Goal: Task Accomplishment & Management: Complete application form

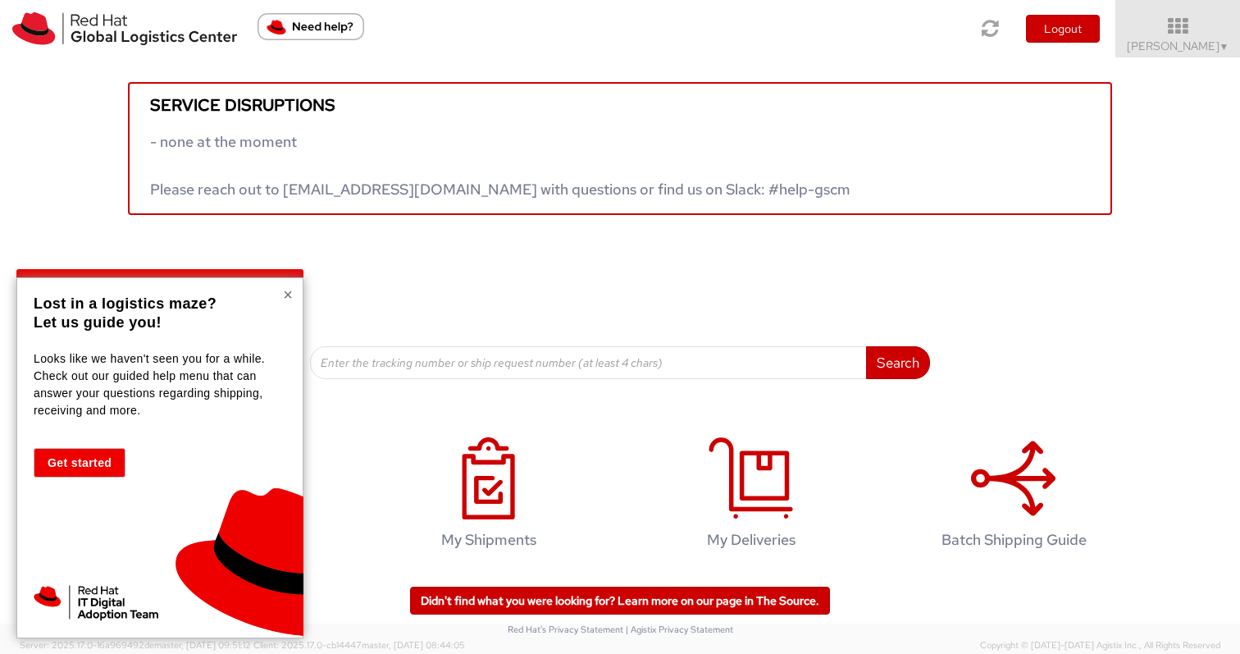
click at [285, 291] on button "×" at bounding box center [288, 294] width 10 height 16
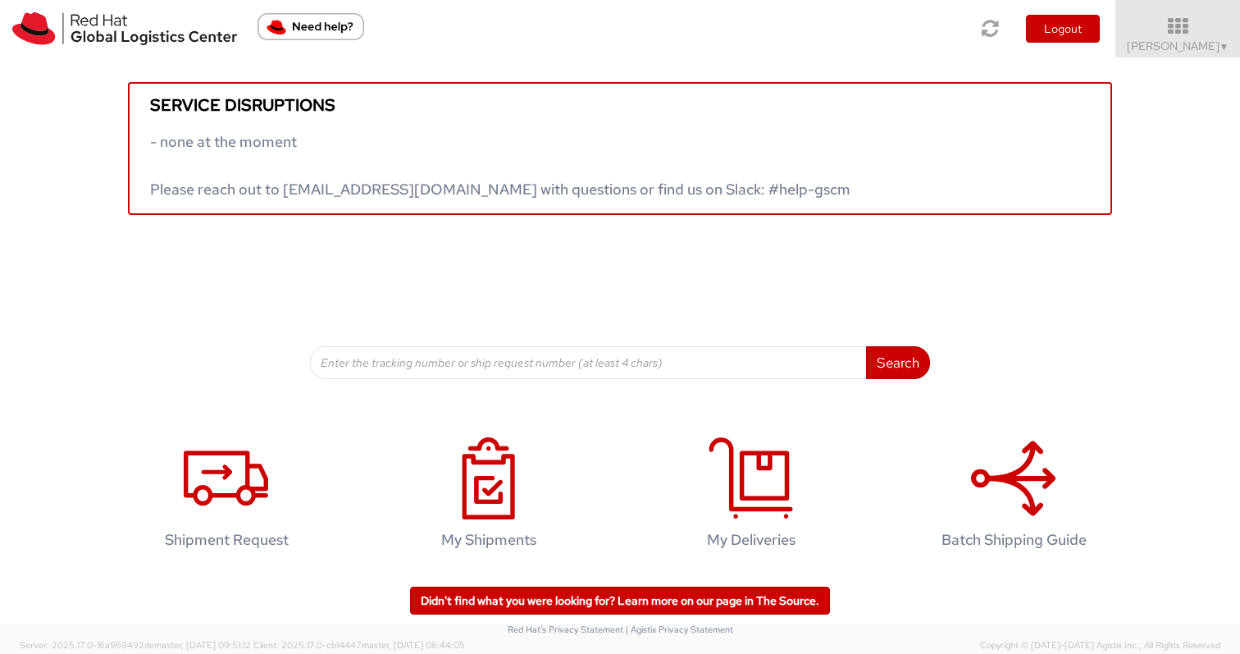
scroll to position [3, 0]
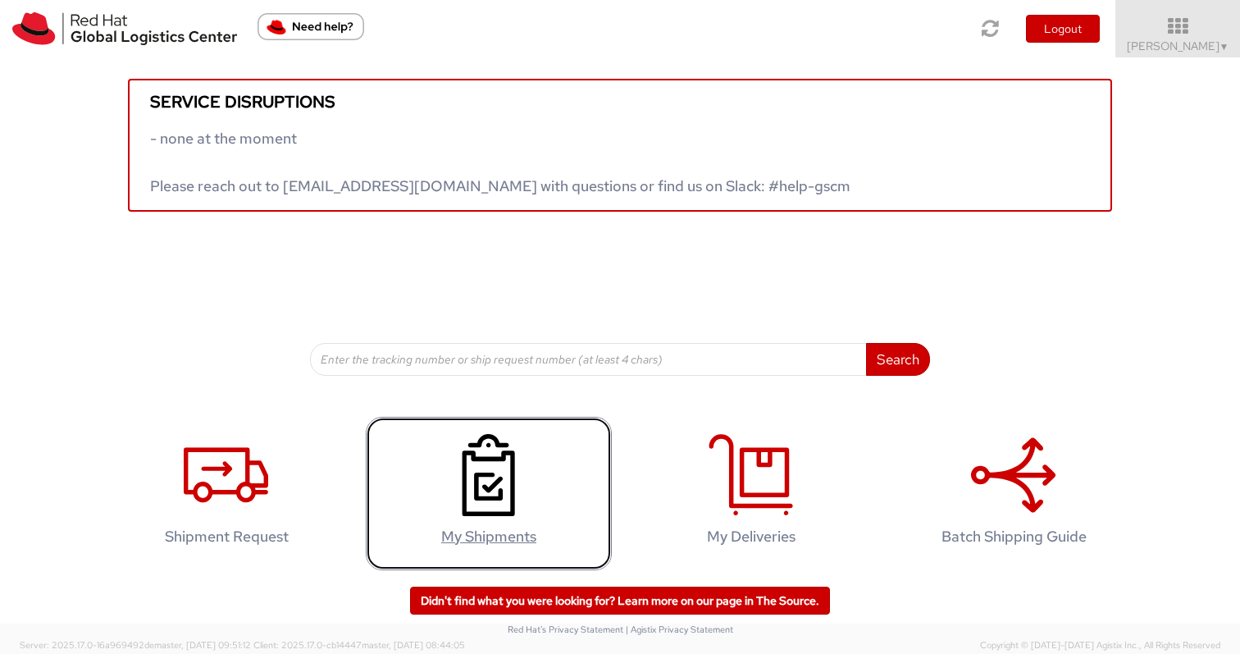
click at [489, 495] on icon at bounding box center [488, 475] width 84 height 82
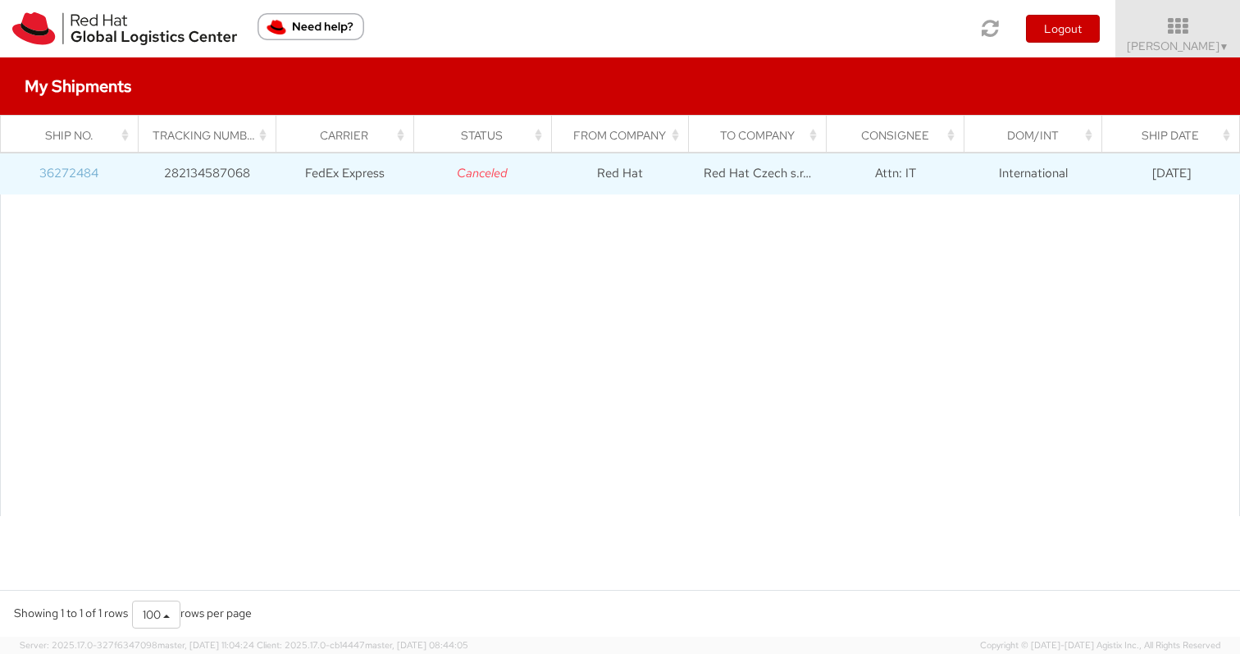
click at [64, 174] on link "36272484" at bounding box center [68, 173] width 59 height 16
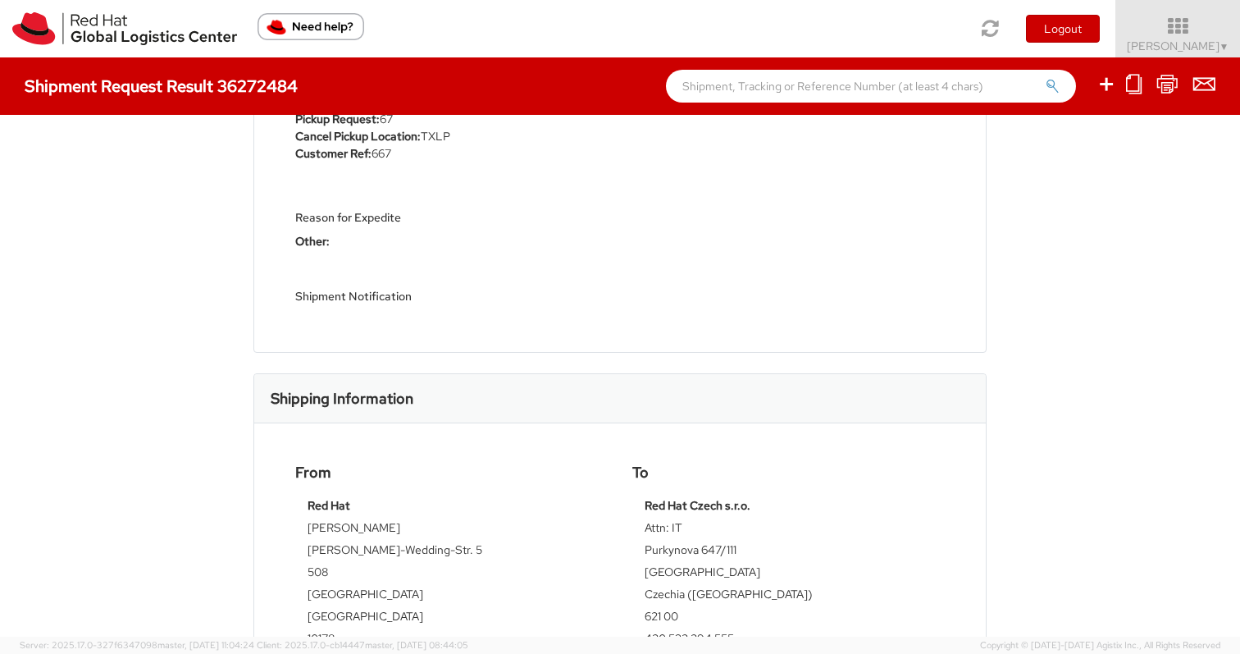
scroll to position [738, 0]
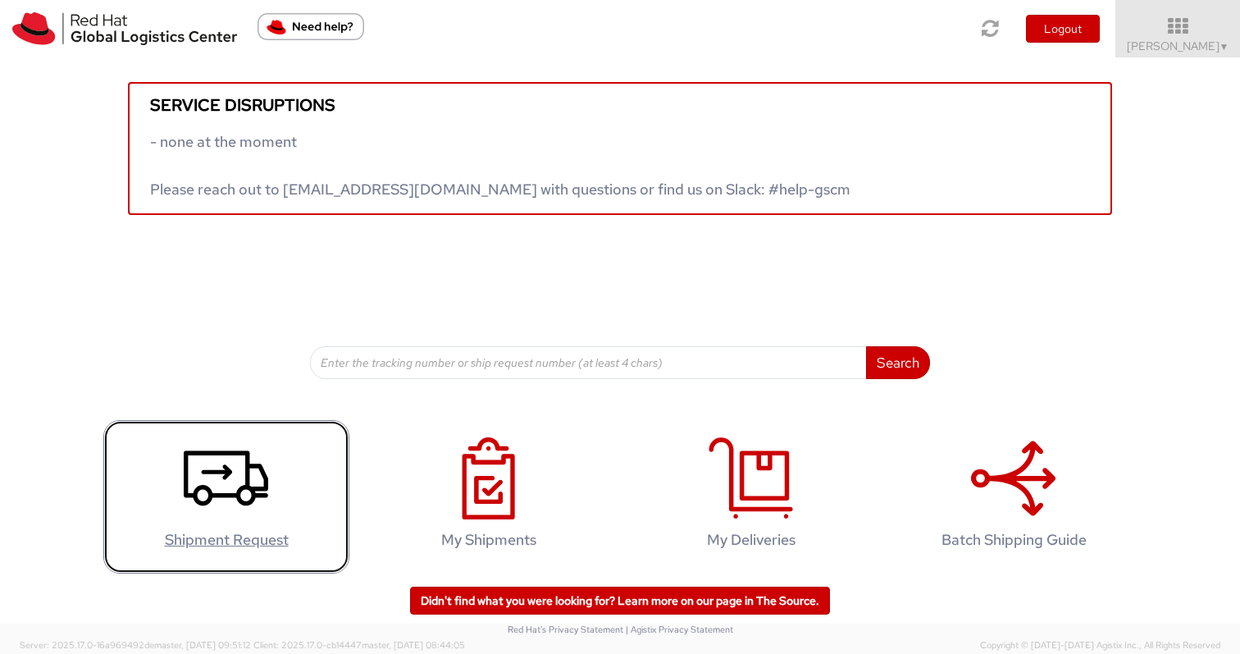
click at [207, 468] on icon at bounding box center [226, 478] width 84 height 82
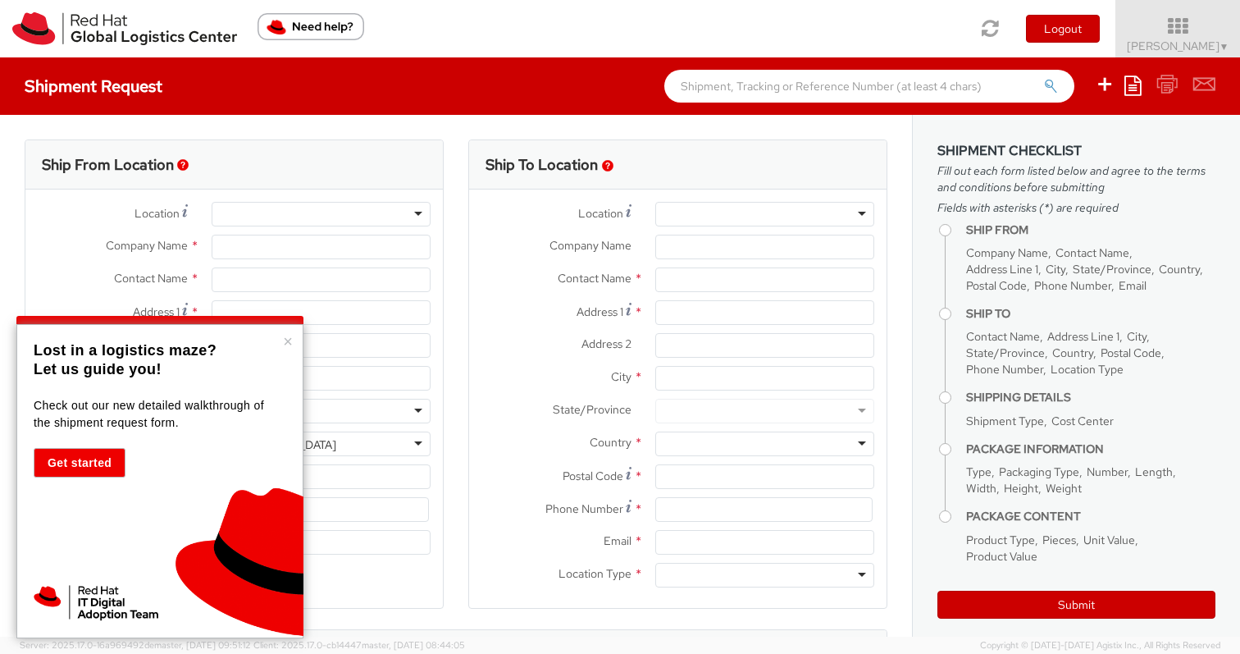
select select
select select "706"
click at [282, 344] on div "× Lost in a logistics maze? Let us guide you! Check out our new detailed walkth…" at bounding box center [159, 481] width 287 height 314
click at [285, 349] on button "×" at bounding box center [288, 341] width 10 height 16
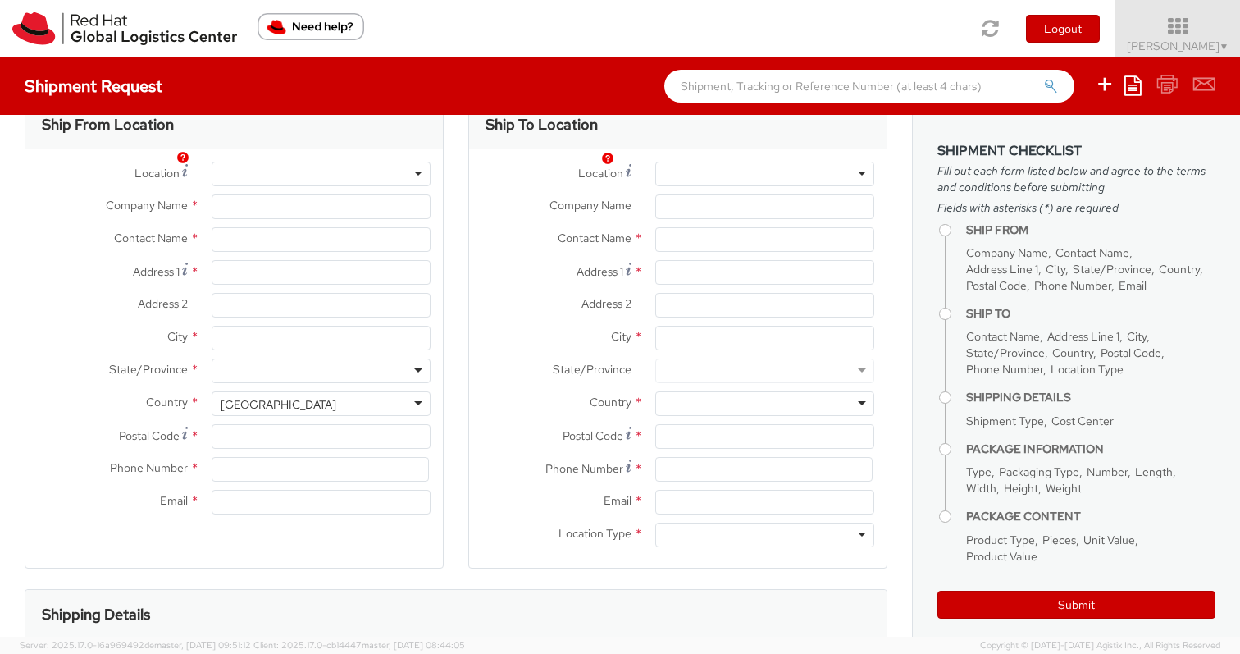
scroll to position [51, 0]
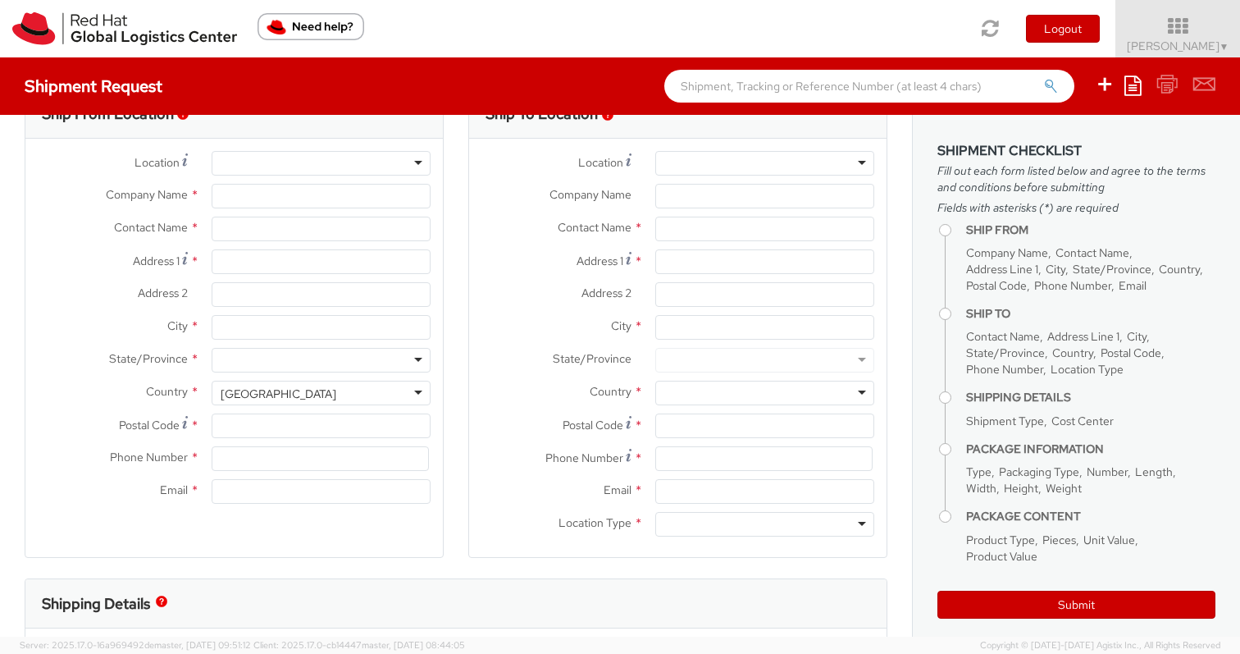
click at [422, 160] on div at bounding box center [321, 163] width 219 height 25
type input "Red Hat"
type input "[PERSON_NAME]"
type input "4971196437596"
type input "[EMAIL_ADDRESS][DOMAIN_NAME]"
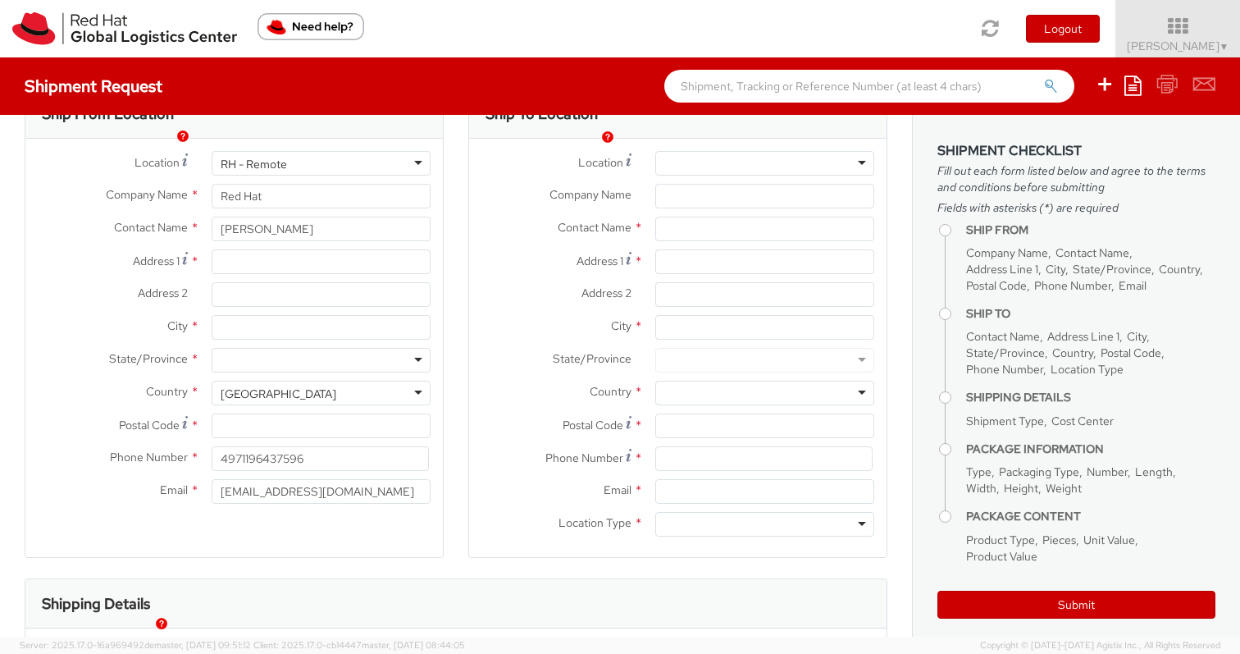
scroll to position [0, 0]
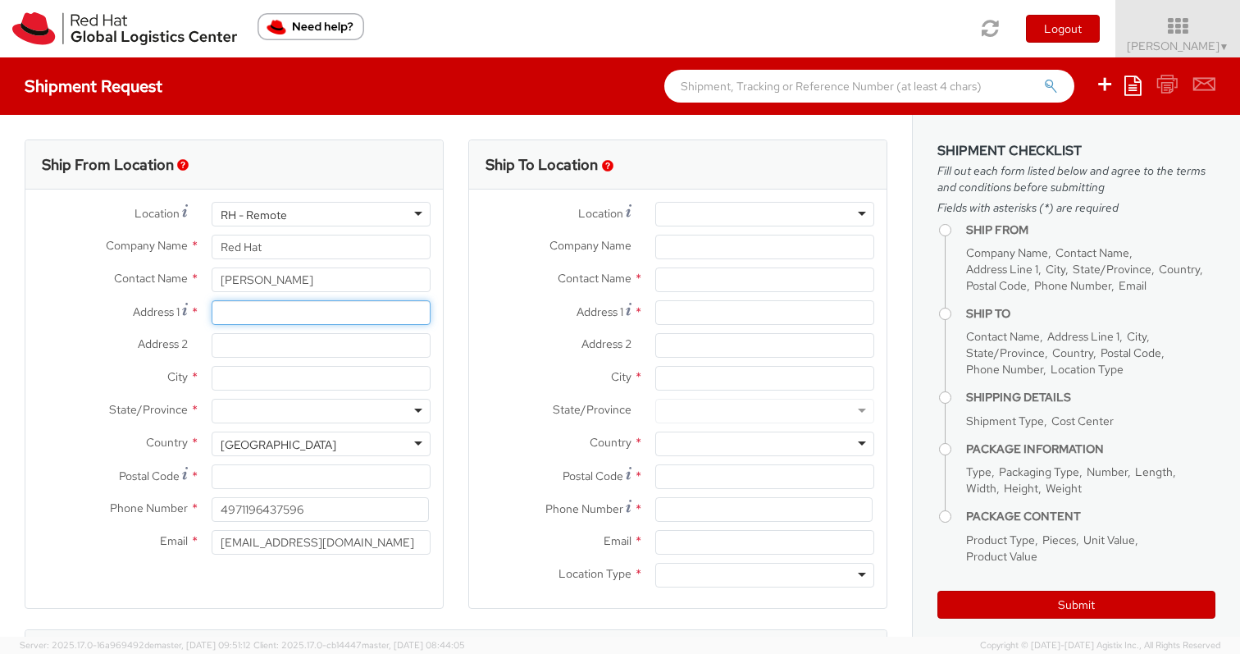
click at [250, 313] on input "Address 1 *" at bounding box center [321, 312] width 219 height 25
type input "[STREET_ADDRESS]OG re.,"
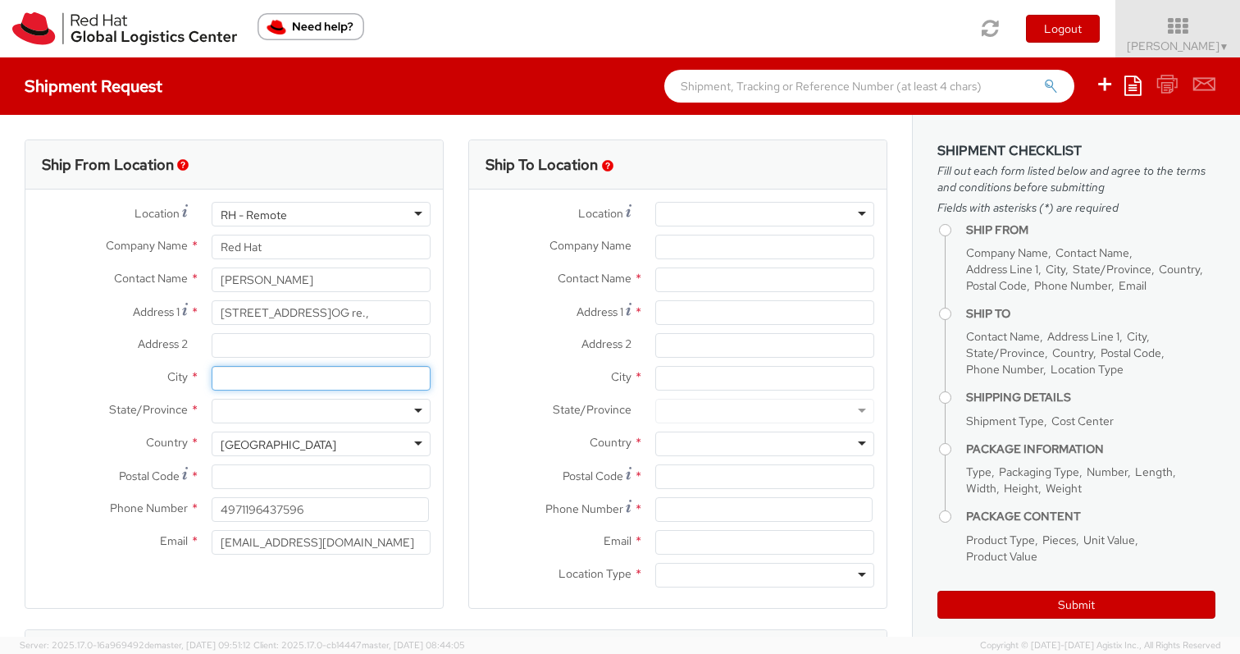
type input "[GEOGRAPHIC_DATA]"
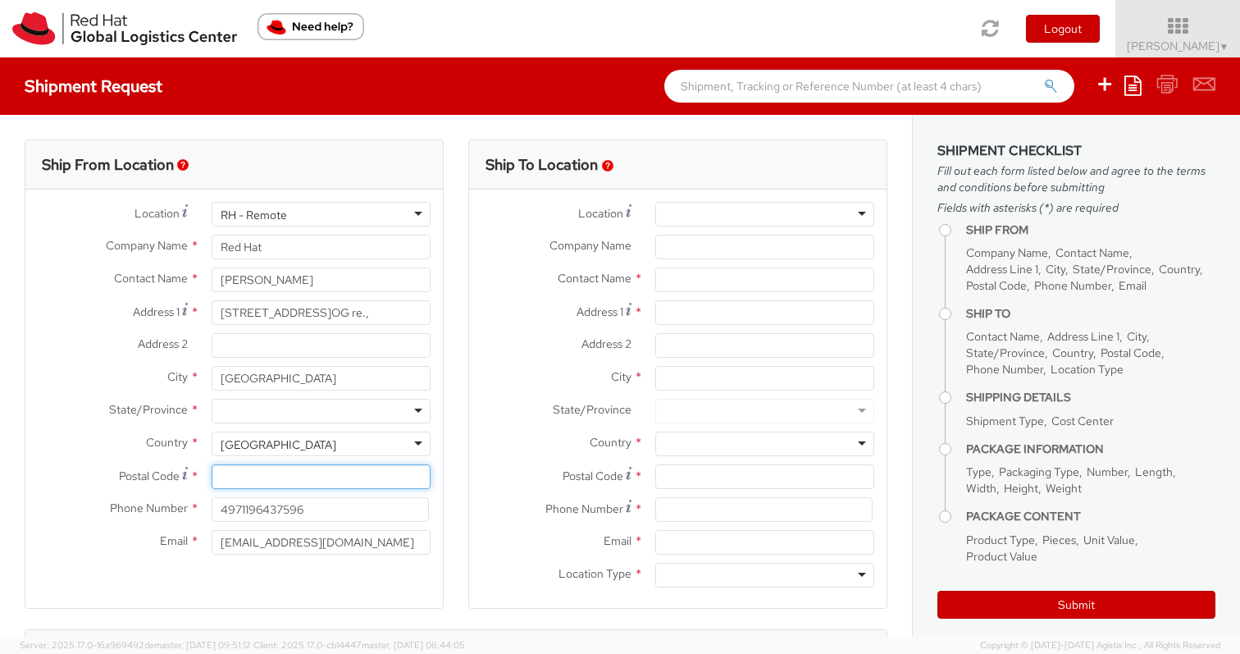
type input "10318"
type input "015166953372"
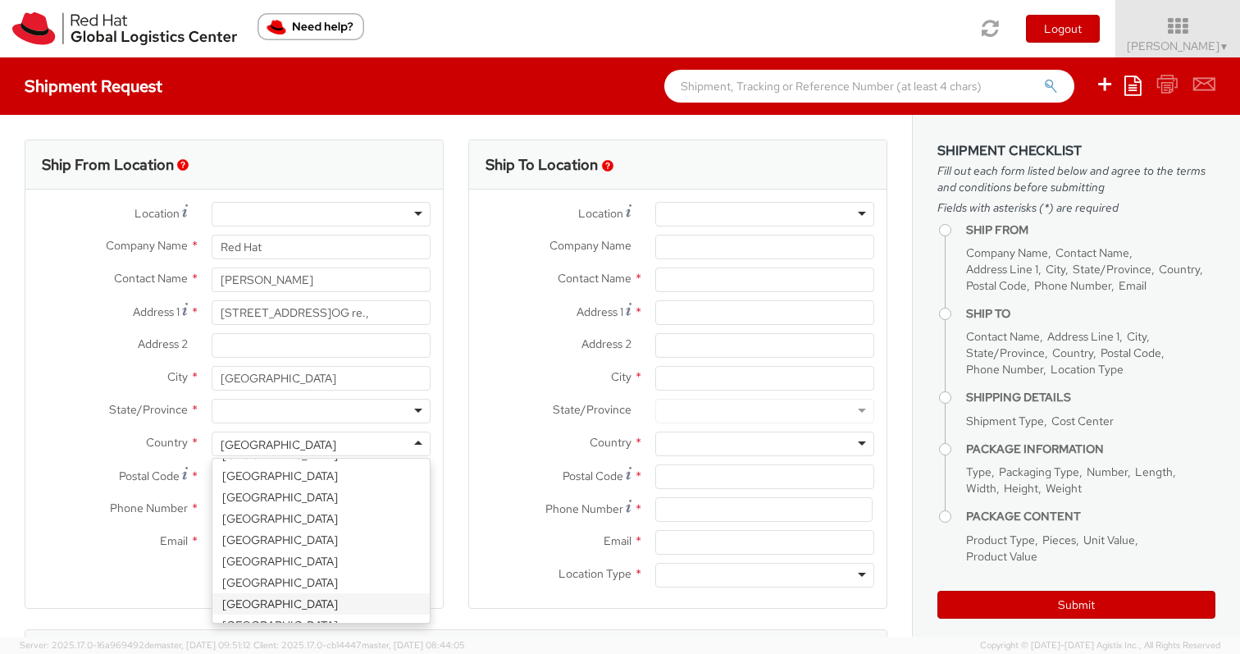
click at [290, 443] on div "[GEOGRAPHIC_DATA]" at bounding box center [279, 444] width 116 height 16
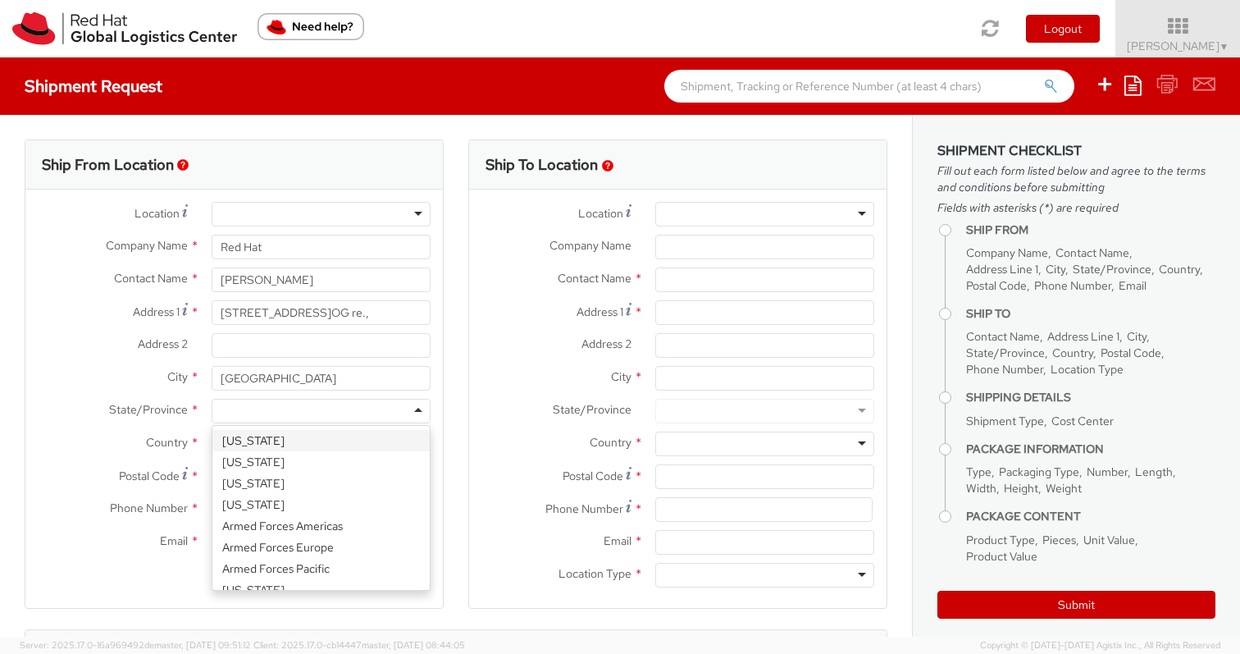
click at [273, 413] on div at bounding box center [321, 411] width 219 height 25
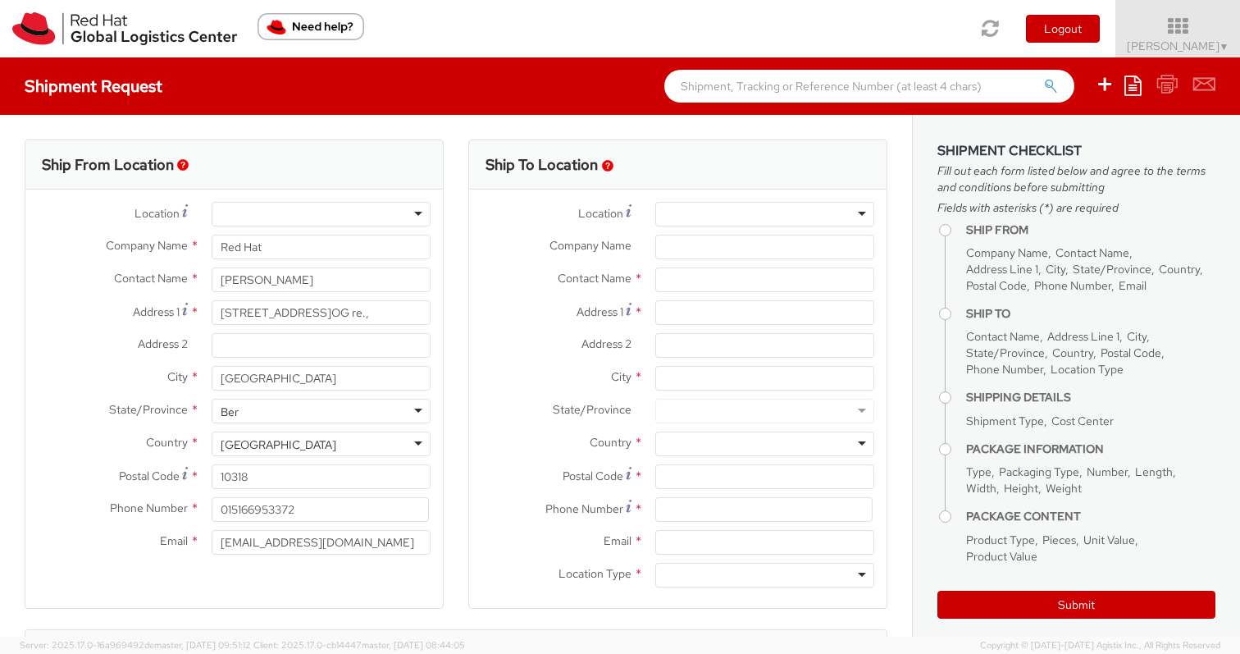
type input "Ber"
click at [267, 454] on div "[GEOGRAPHIC_DATA]" at bounding box center [321, 444] width 219 height 25
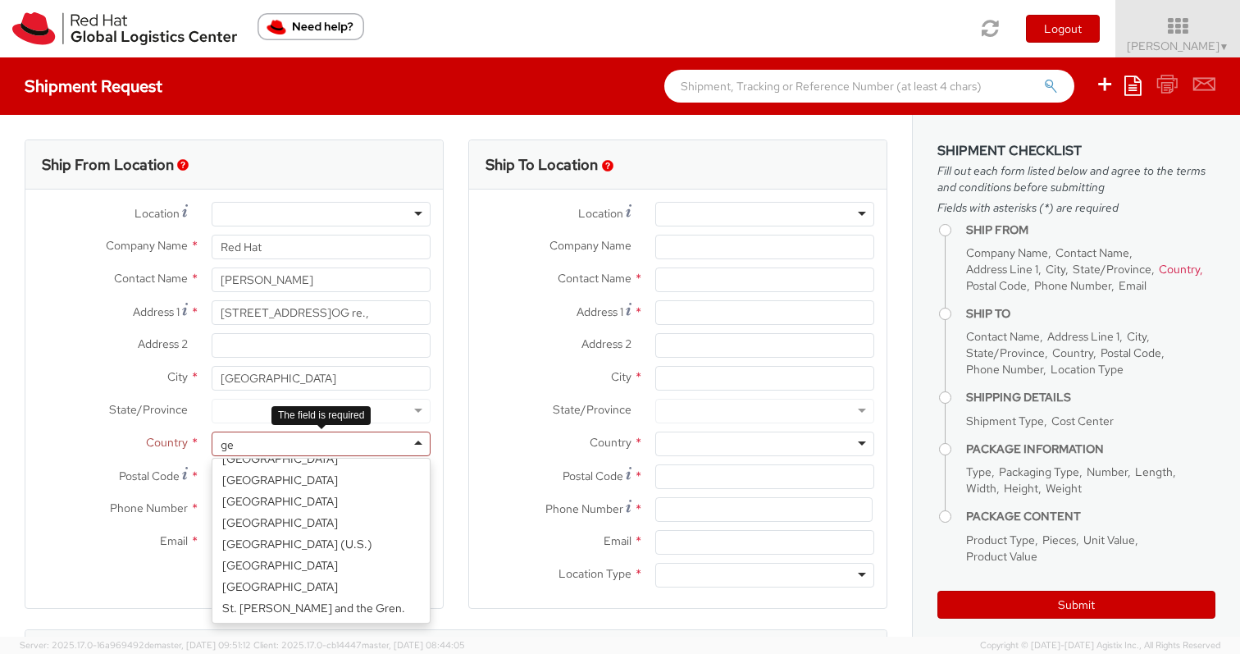
scroll to position [0, 0]
type input "ger"
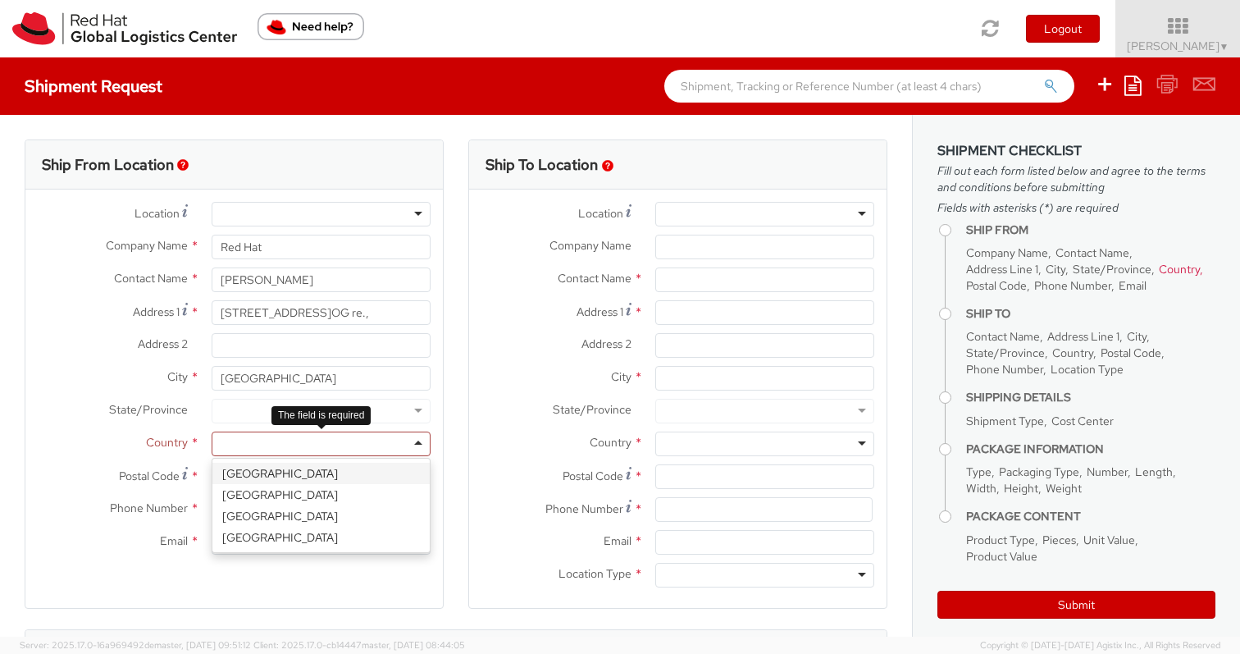
select select "CM"
select select "KGS"
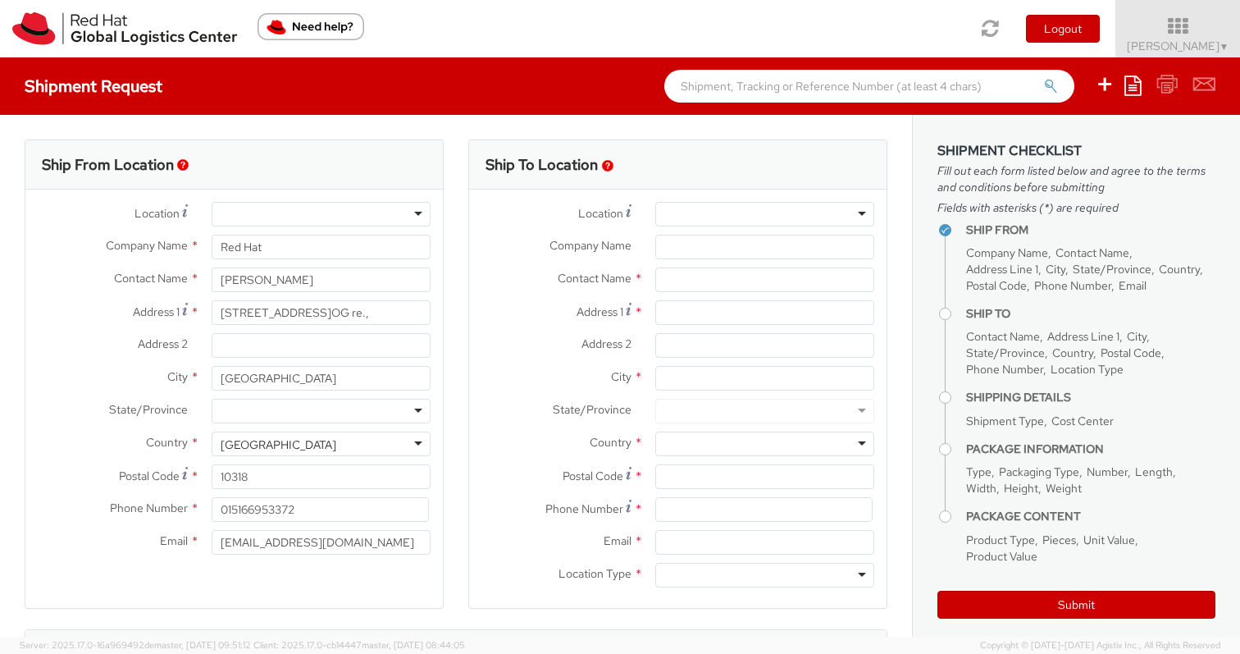
click at [279, 397] on div "City * [GEOGRAPHIC_DATA]" at bounding box center [234, 382] width 418 height 33
click at [279, 403] on div at bounding box center [321, 411] width 219 height 25
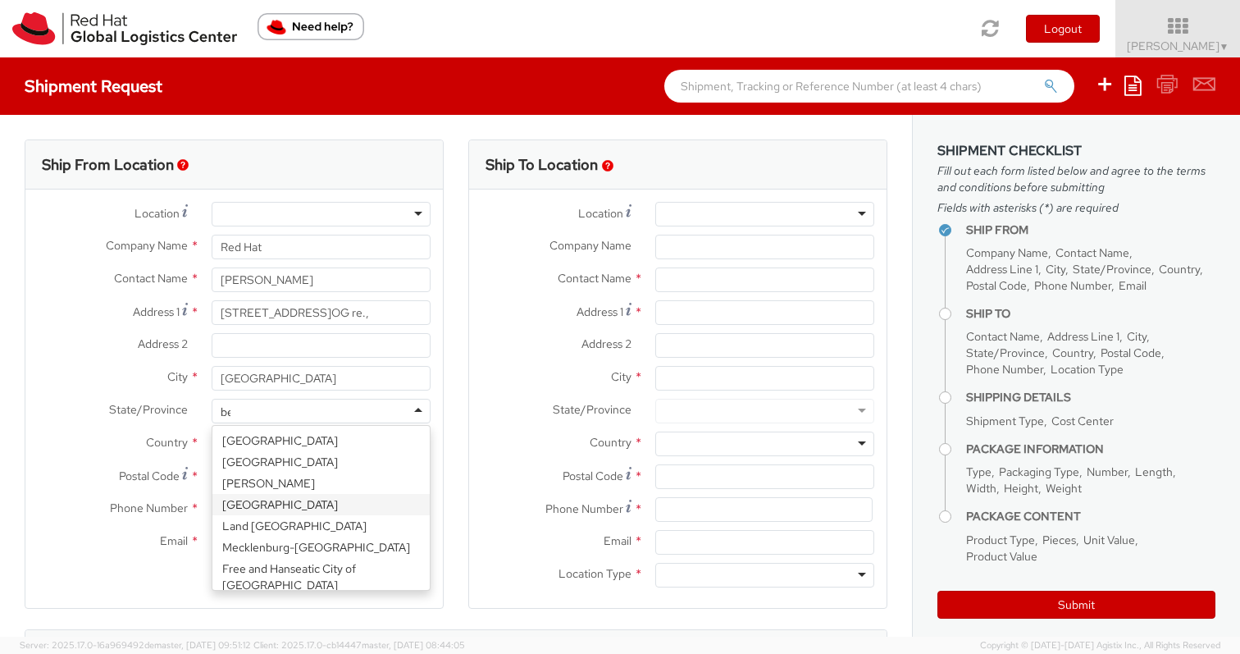
type input "ber"
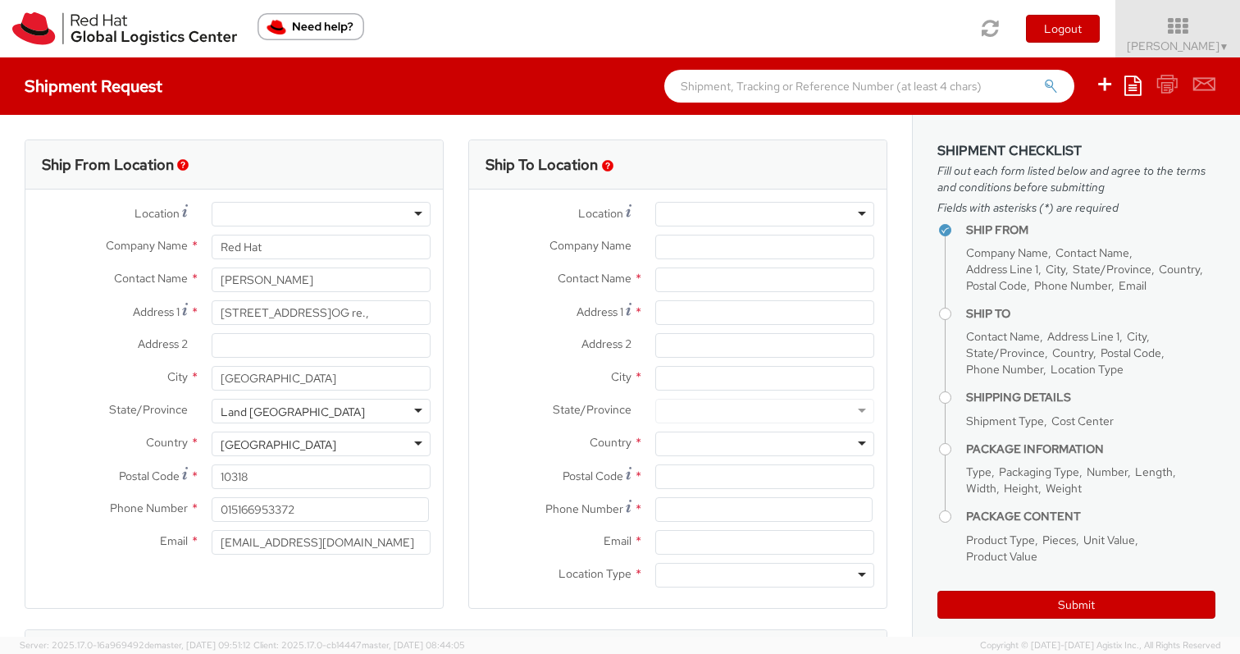
click at [58, 450] on label "Country *" at bounding box center [112, 442] width 174 height 21
click at [422, 212] on div at bounding box center [321, 214] width 219 height 25
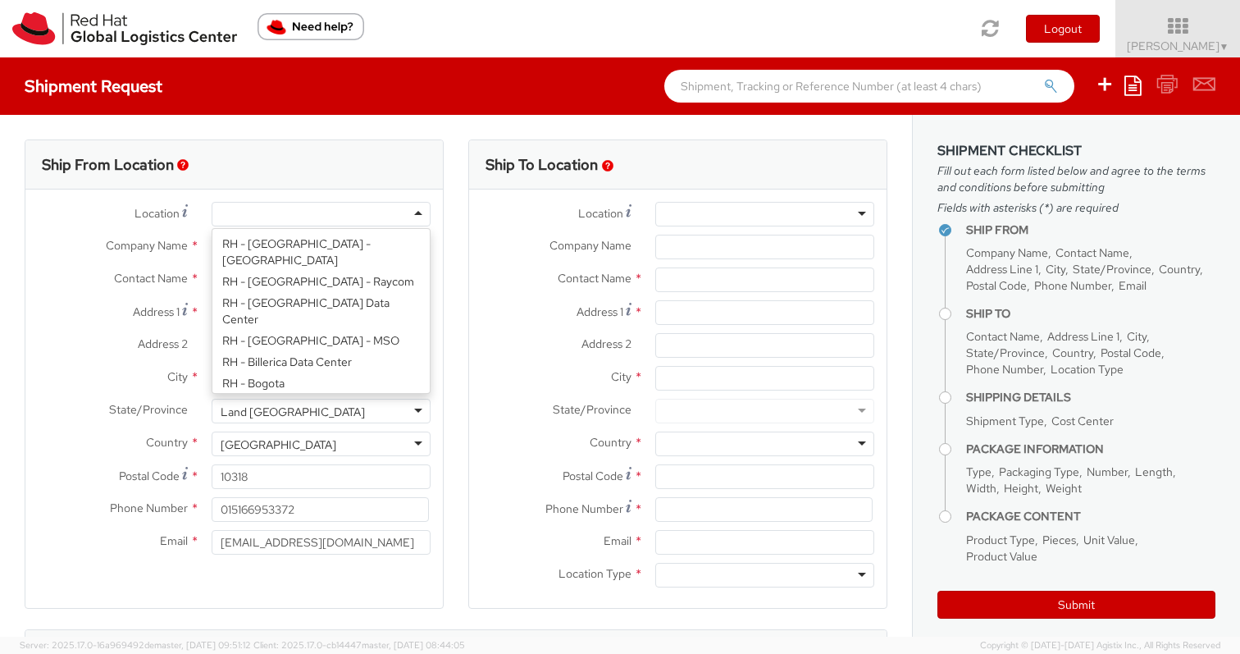
scroll to position [278, 0]
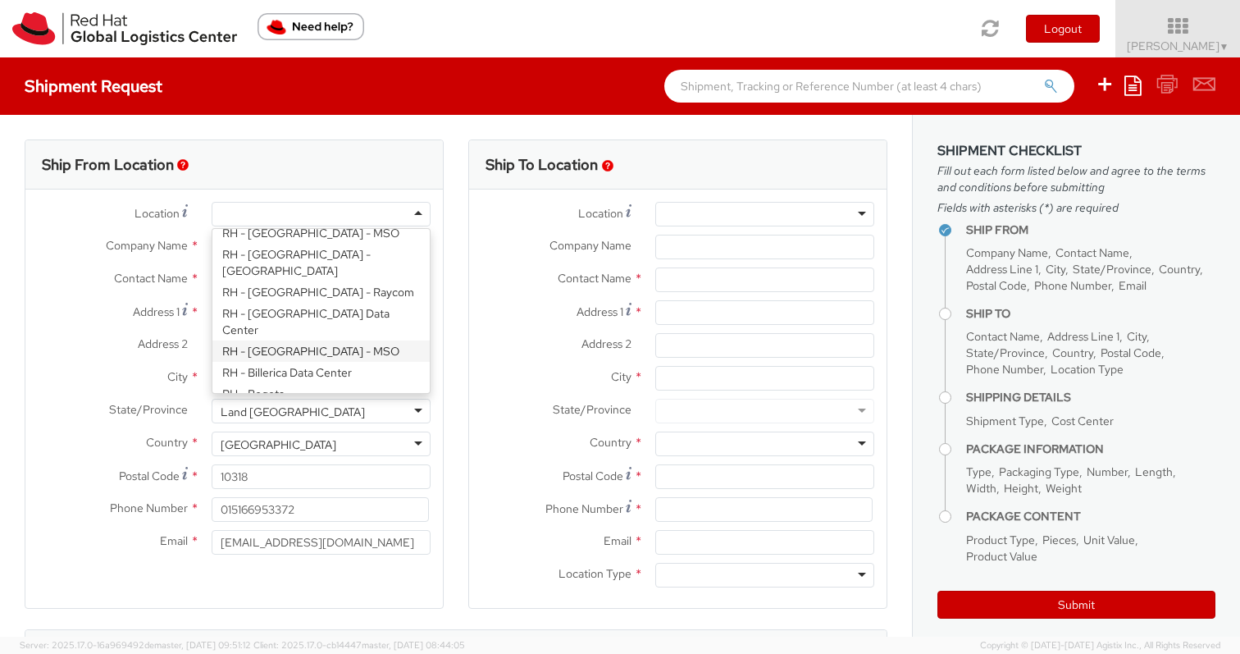
type input "Red Hat [GEOGRAPHIC_DATA]"
type input "Leipziger Platz 16"
type input "c/o DESIGN OFFICES"
type input "[GEOGRAPHIC_DATA]"
type input "10117"
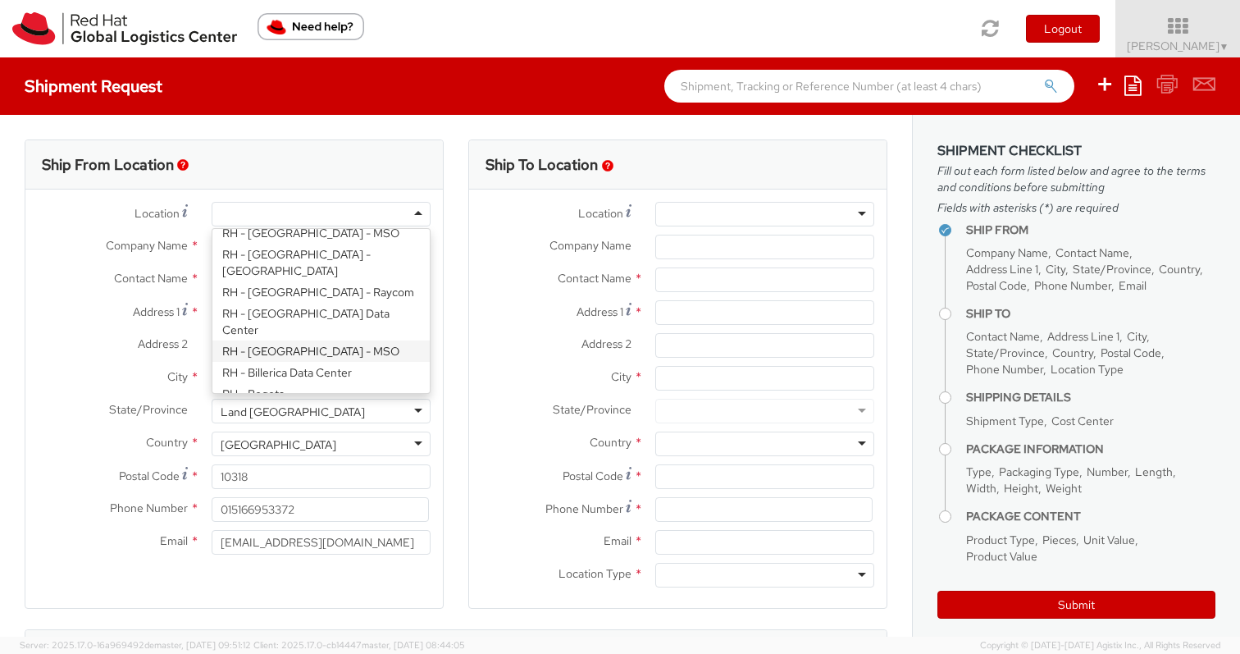
type input "49030 70014985"
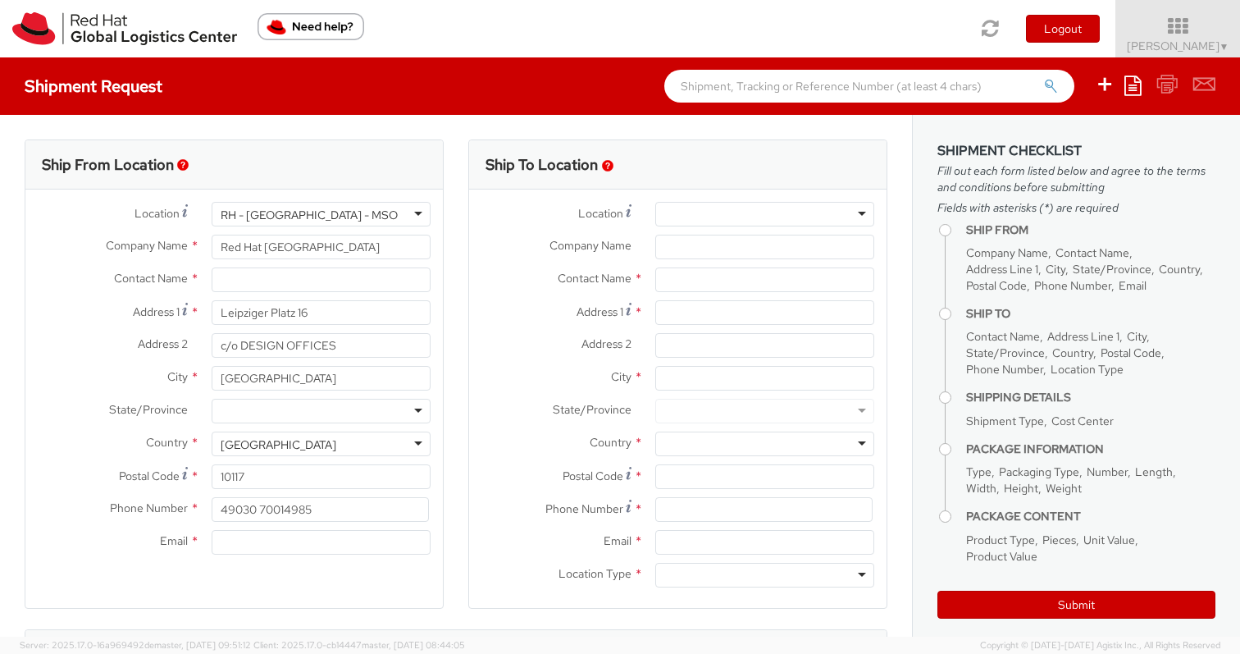
click at [262, 213] on div "RH - [GEOGRAPHIC_DATA] - MSO" at bounding box center [309, 215] width 177 height 16
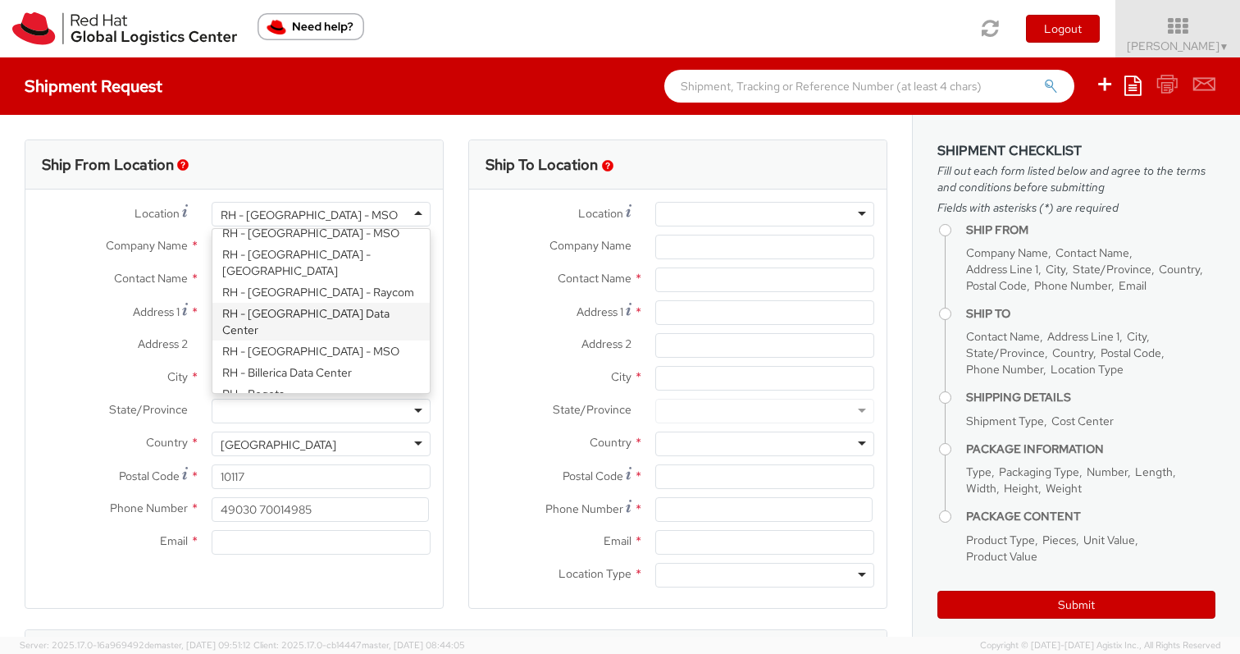
scroll to position [0, 0]
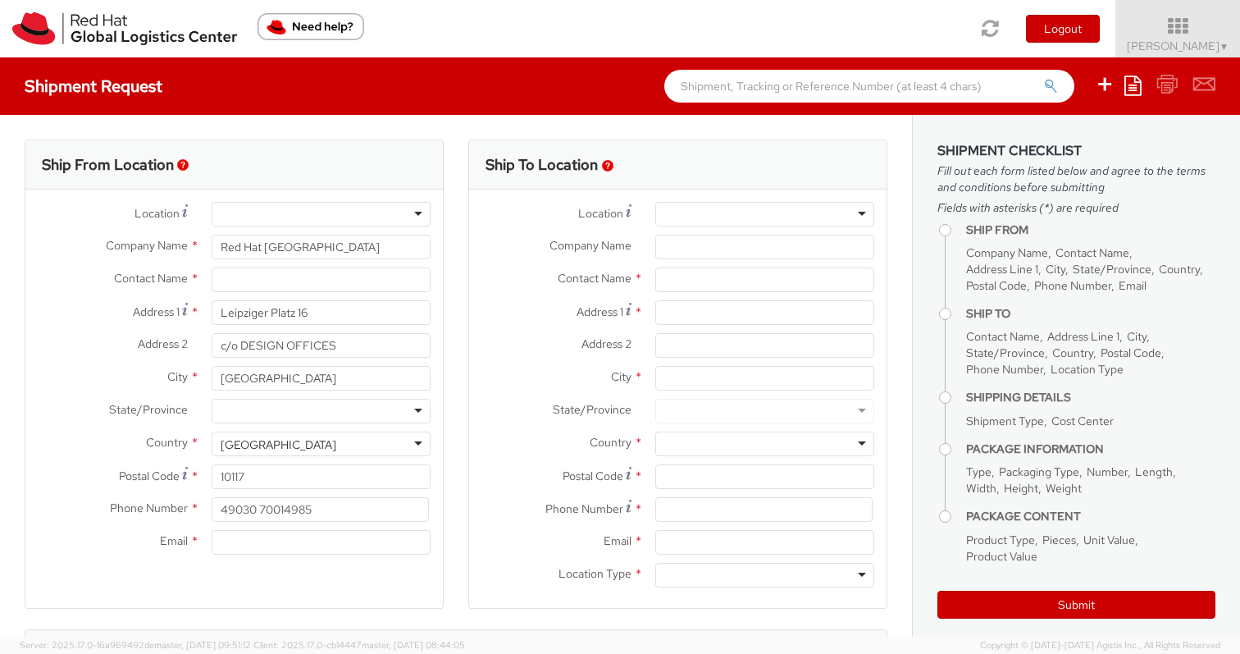
click at [59, 260] on div "Company Name * Red Hat [GEOGRAPHIC_DATA]" at bounding box center [234, 251] width 418 height 33
click at [233, 246] on input "Red Hat [GEOGRAPHIC_DATA]" at bounding box center [321, 247] width 219 height 25
click at [271, 209] on div at bounding box center [321, 214] width 219 height 25
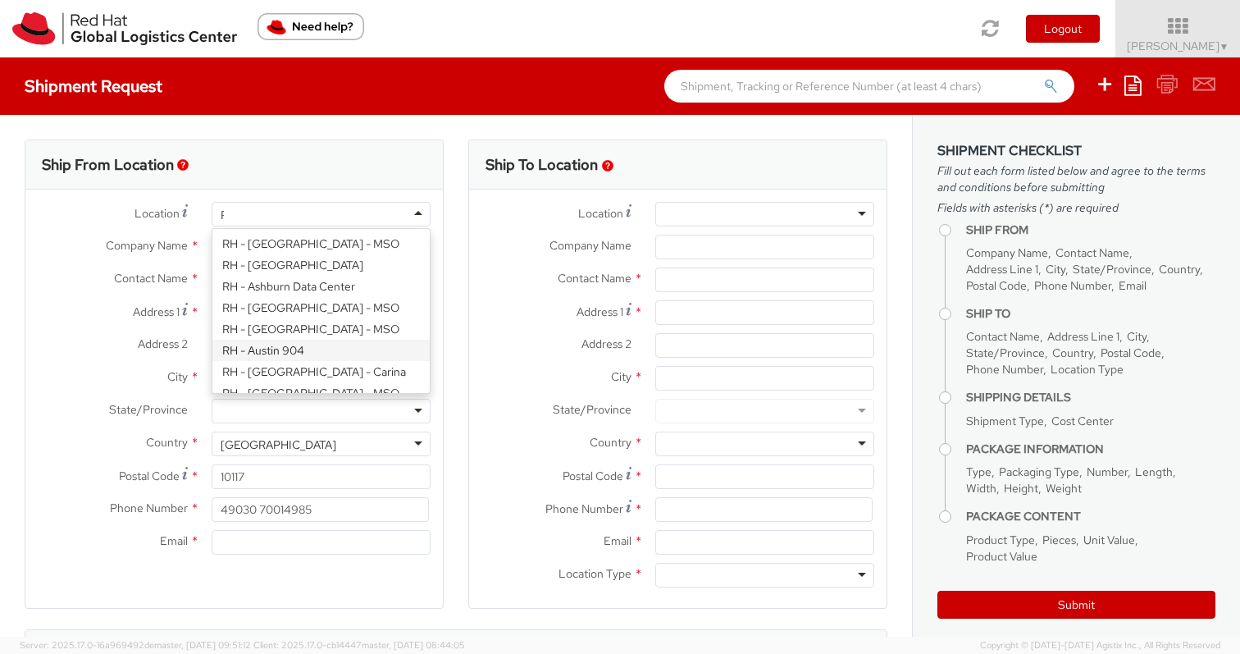
scroll to position [723, 0]
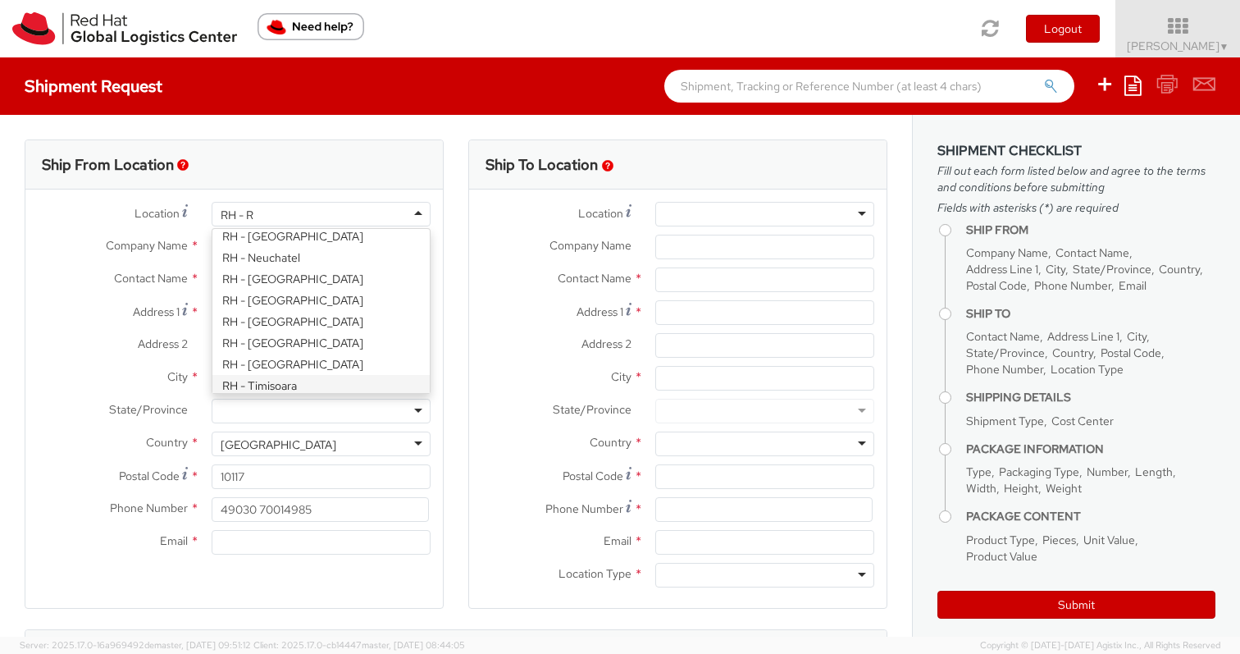
type input "RH - Re"
type input "Red Hat"
select select "IN"
select select "LBS"
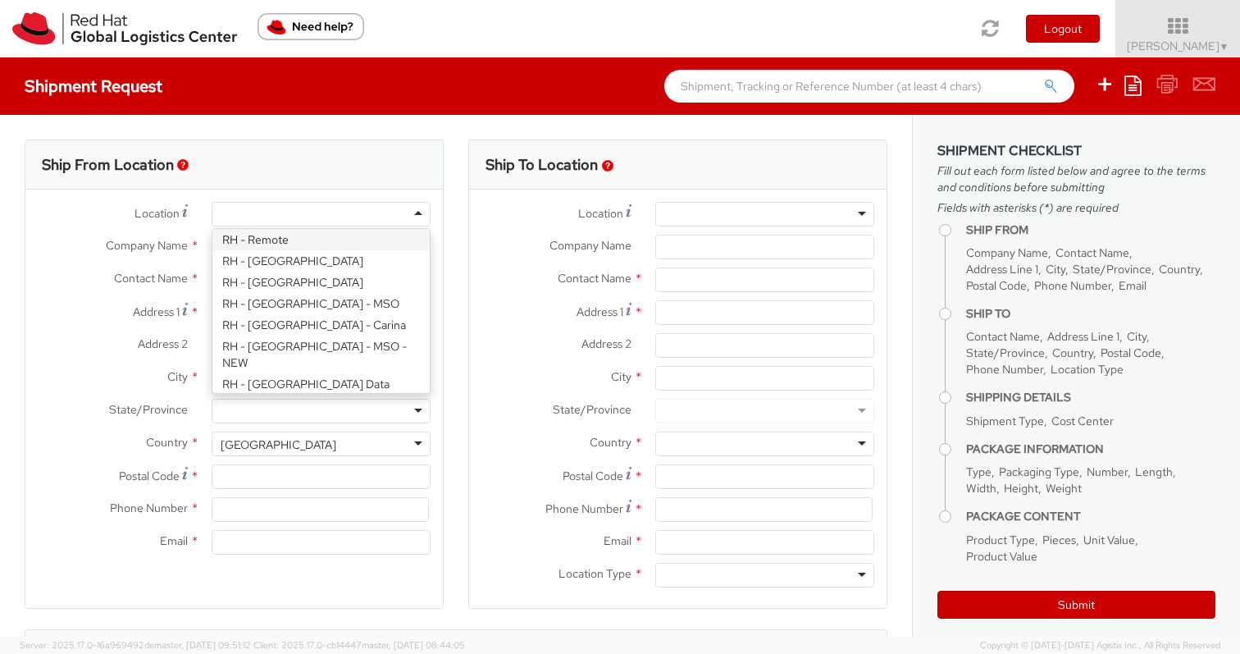
scroll to position [0, 0]
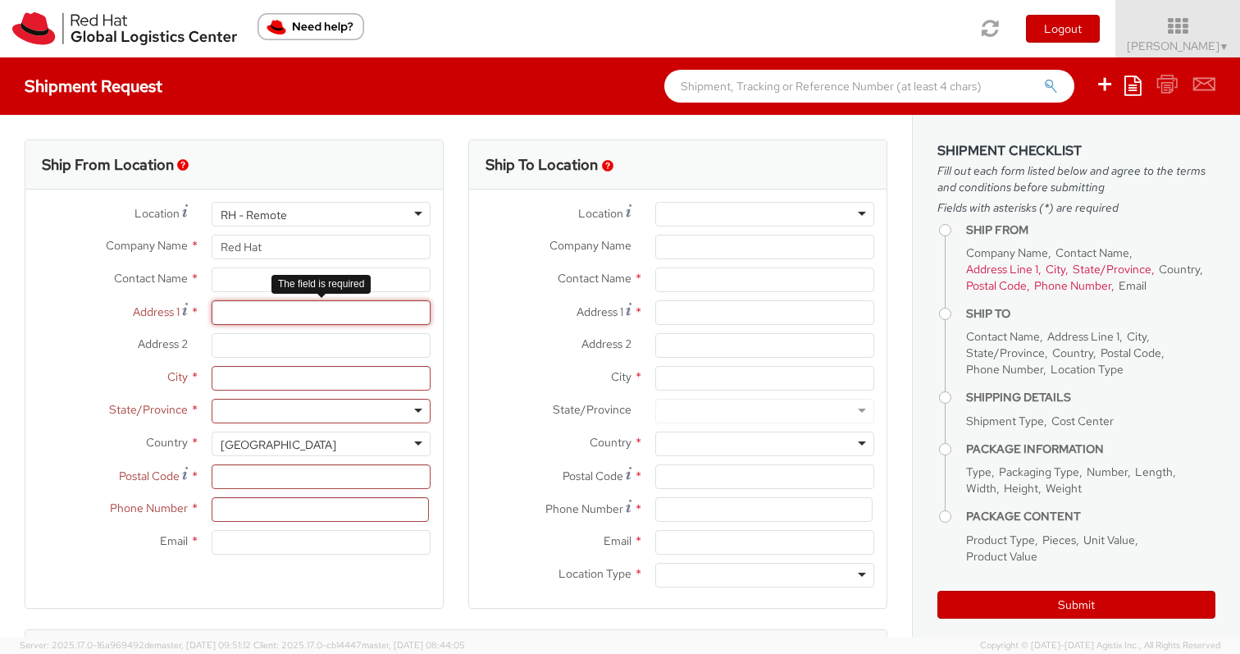
click at [238, 316] on input "Address 1 *" at bounding box center [321, 312] width 219 height 25
type input "[STREET_ADDRESS]OG re.,"
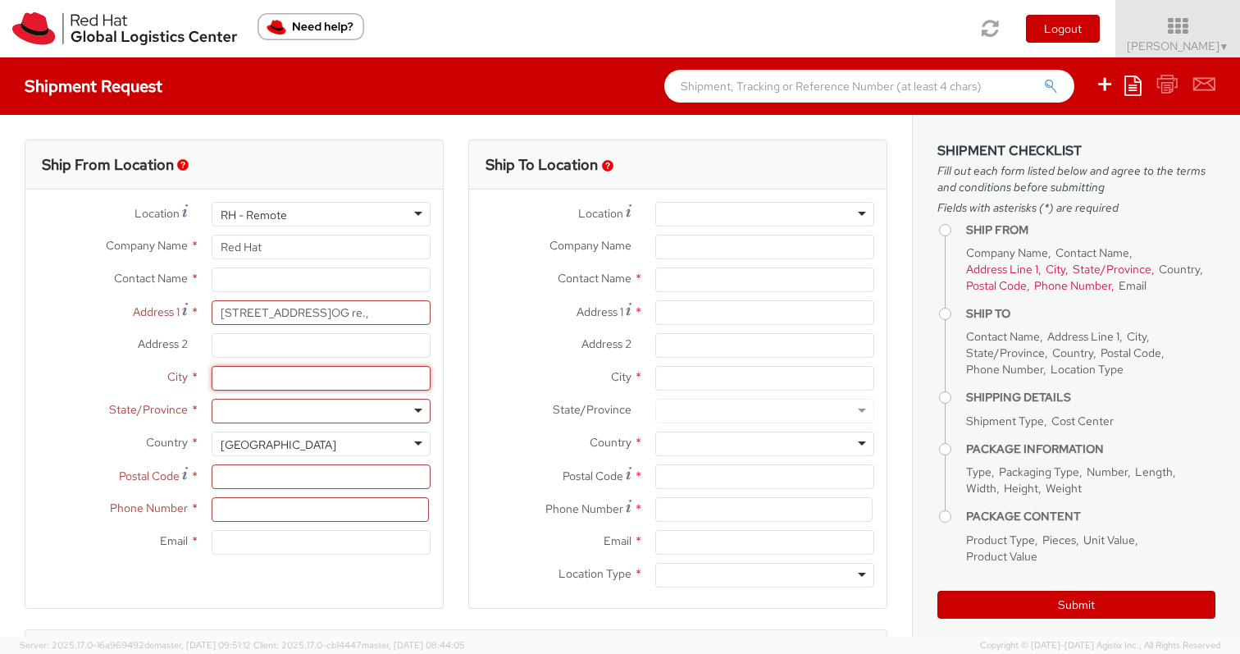
type input "[GEOGRAPHIC_DATA]"
type input "10318"
type input "015166953372"
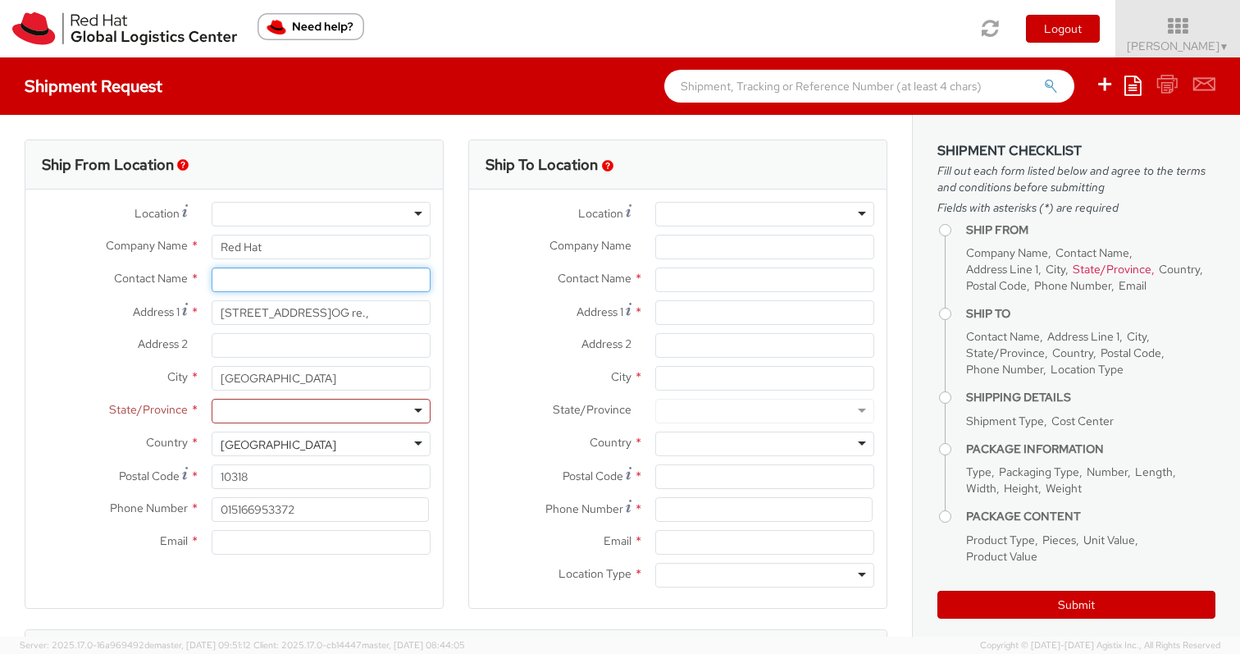
click at [243, 282] on input "text" at bounding box center [321, 279] width 219 height 25
type input "[PERSON_NAME]"
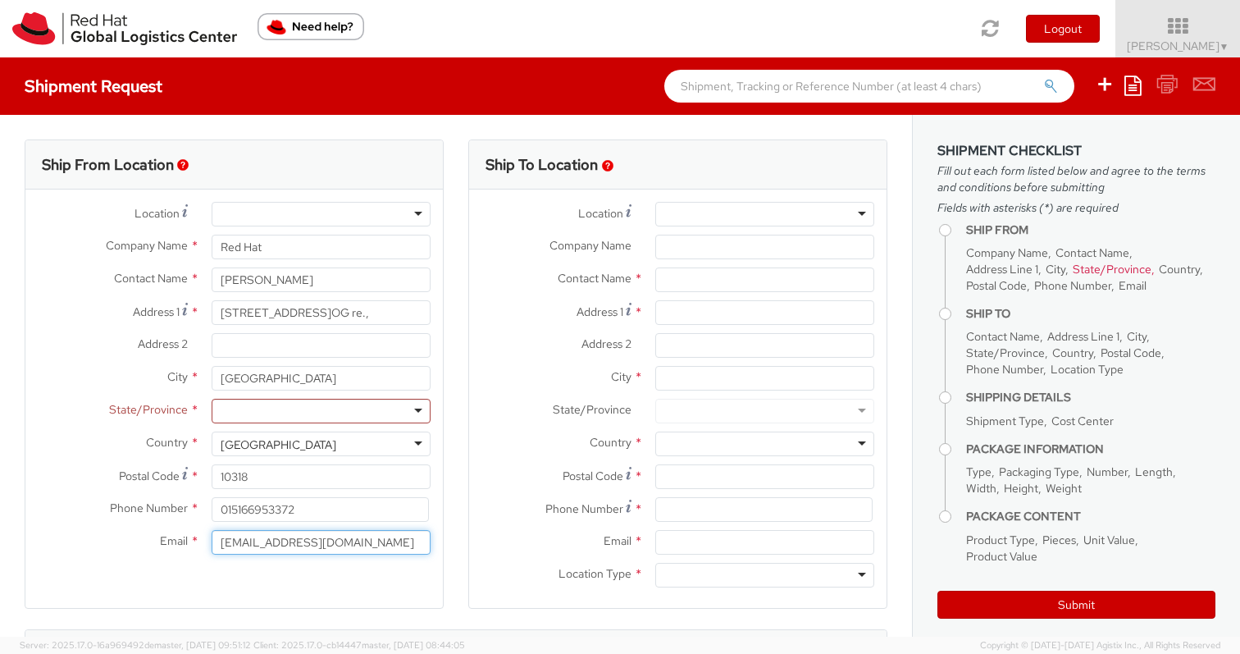
click at [302, 539] on input "[EMAIL_ADDRESS][DOMAIN_NAME]" at bounding box center [321, 542] width 219 height 25
type input "[EMAIL_ADDRESS][DOMAIN_NAME]"
click at [273, 404] on div at bounding box center [321, 411] width 219 height 25
type input "ger"
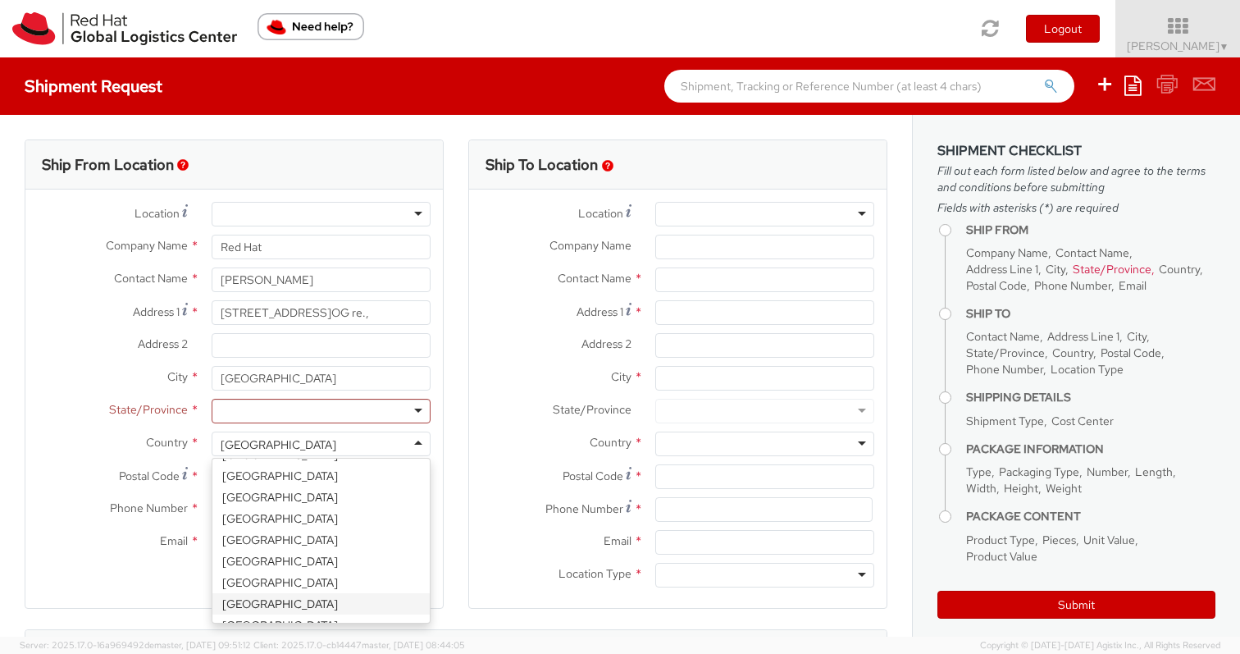
click at [259, 442] on div "[GEOGRAPHIC_DATA]" at bounding box center [279, 444] width 116 height 16
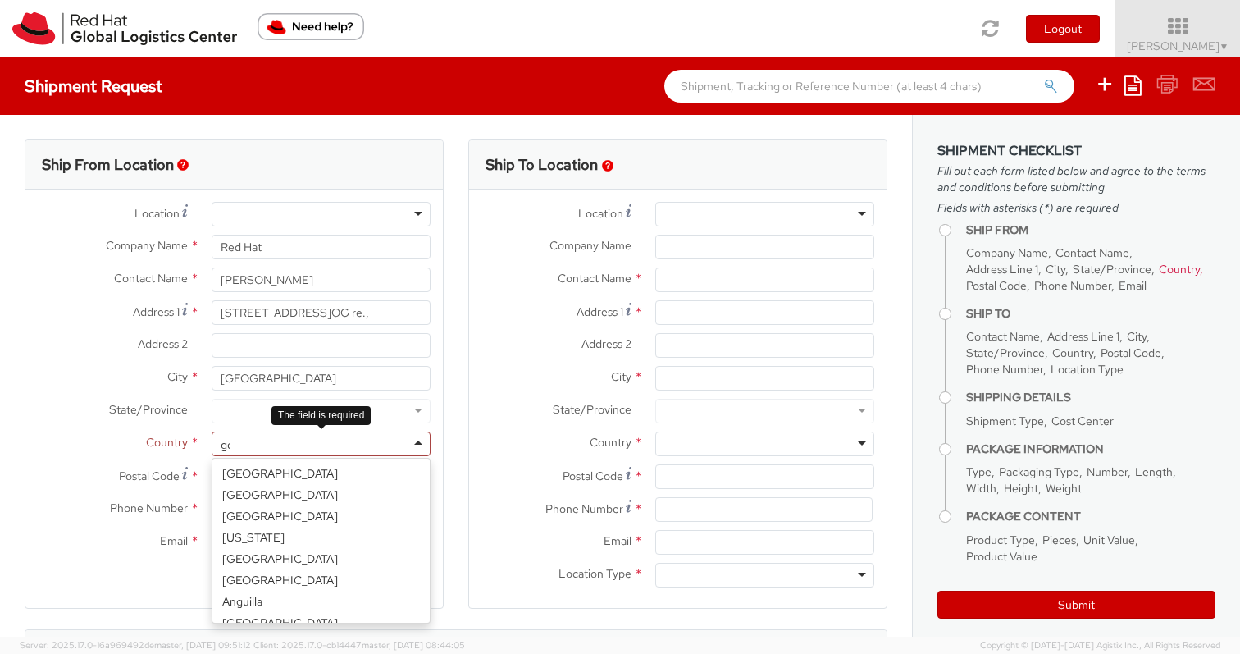
type input "ger"
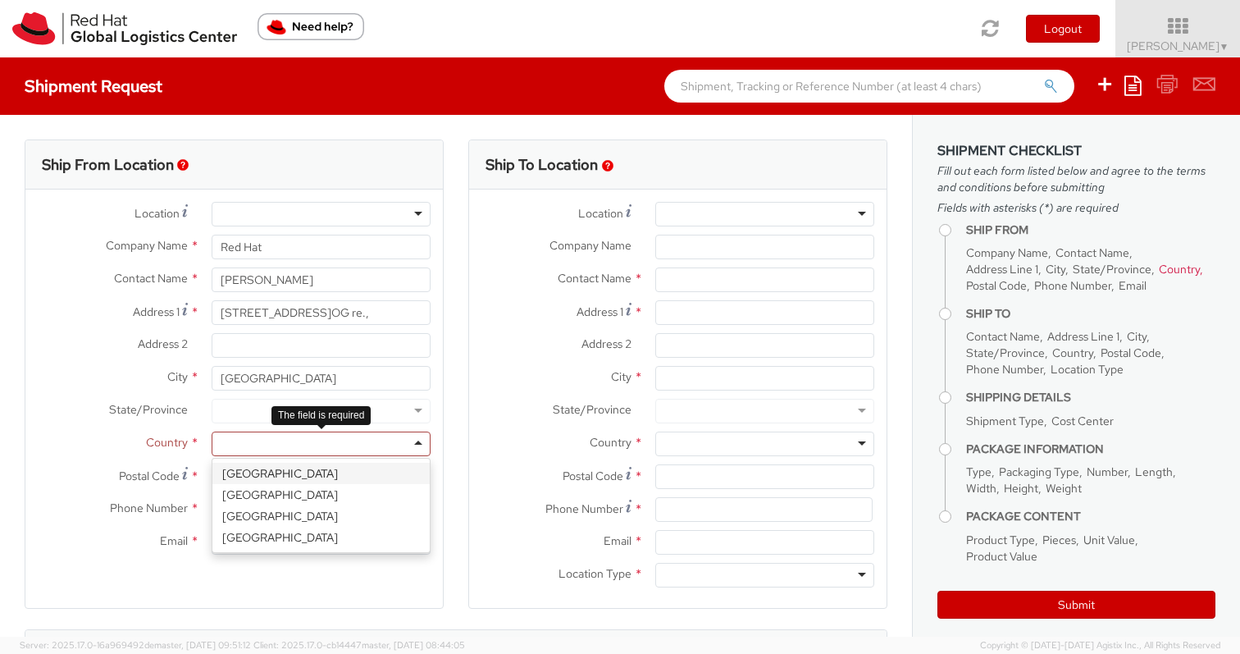
select select "CM"
select select "KGS"
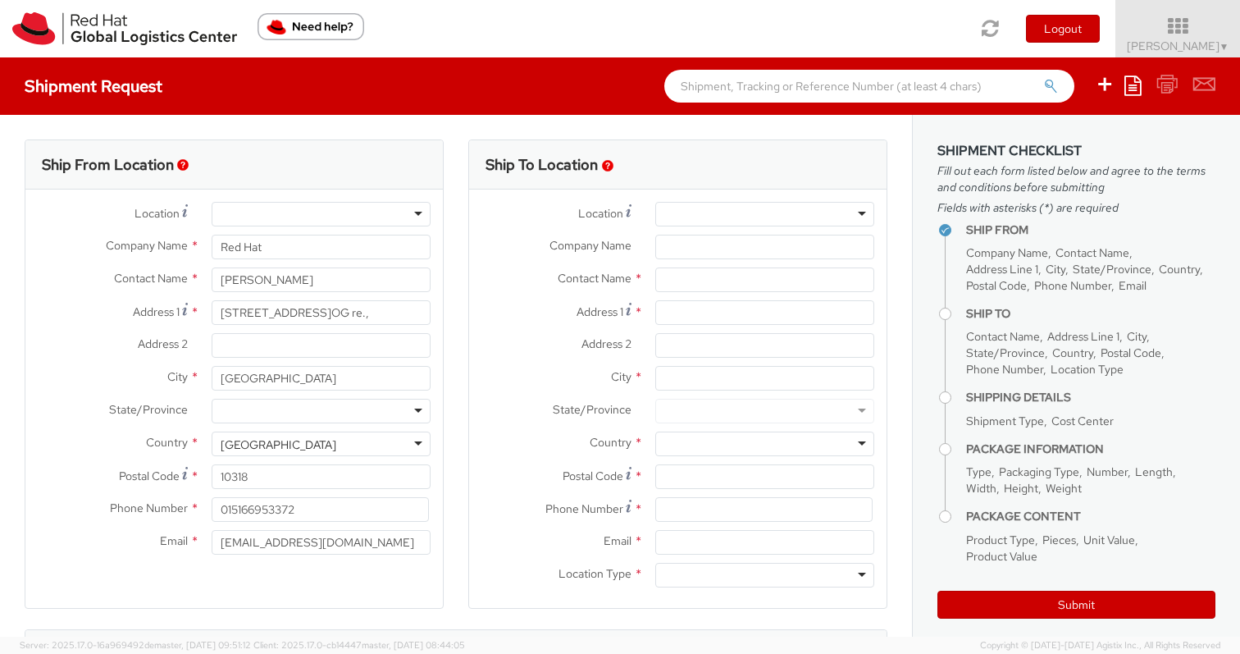
scroll to position [0, 0]
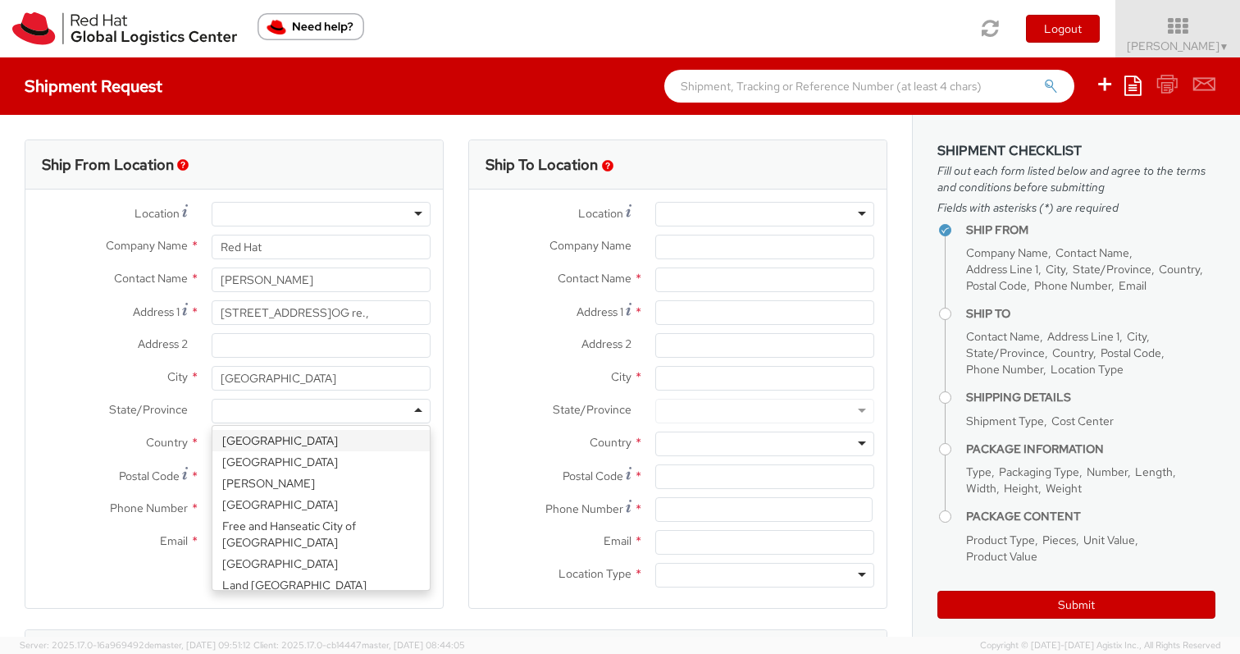
click at [248, 406] on div at bounding box center [321, 411] width 219 height 25
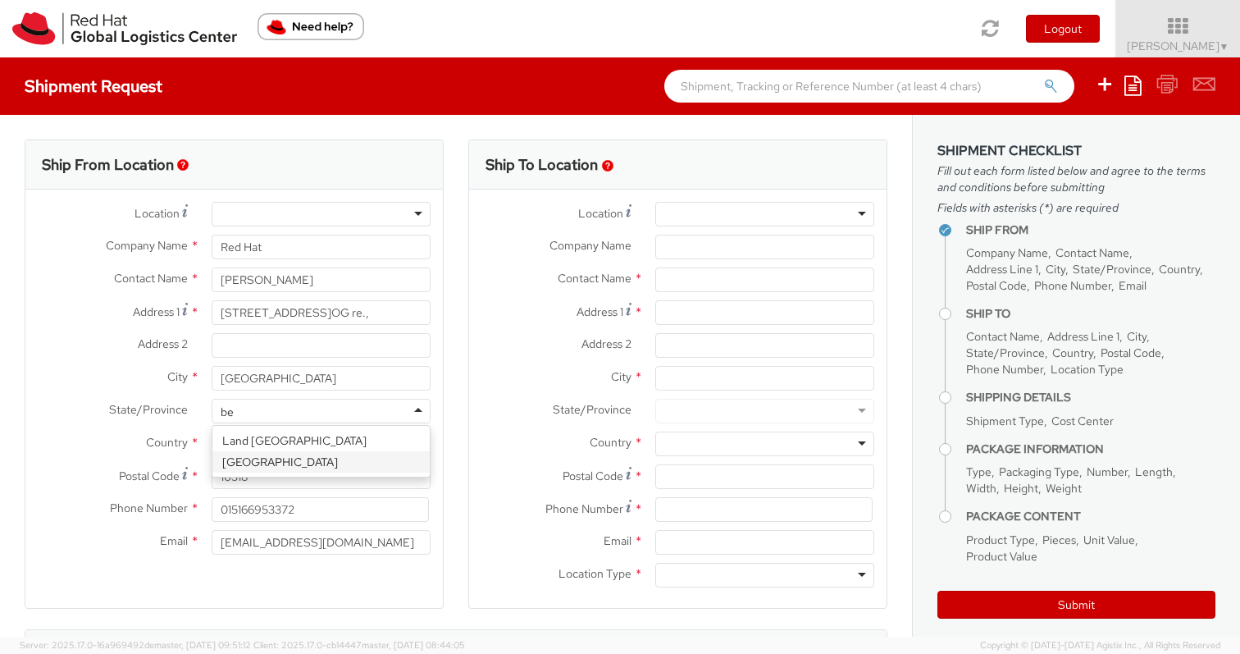
type input "ber"
click at [83, 421] on div "State/Province * Land [GEOGRAPHIC_DATA] Land [GEOGRAPHIC_DATA] [GEOGRAPHIC_DATA…" at bounding box center [234, 411] width 418 height 25
click at [691, 208] on div at bounding box center [764, 214] width 219 height 25
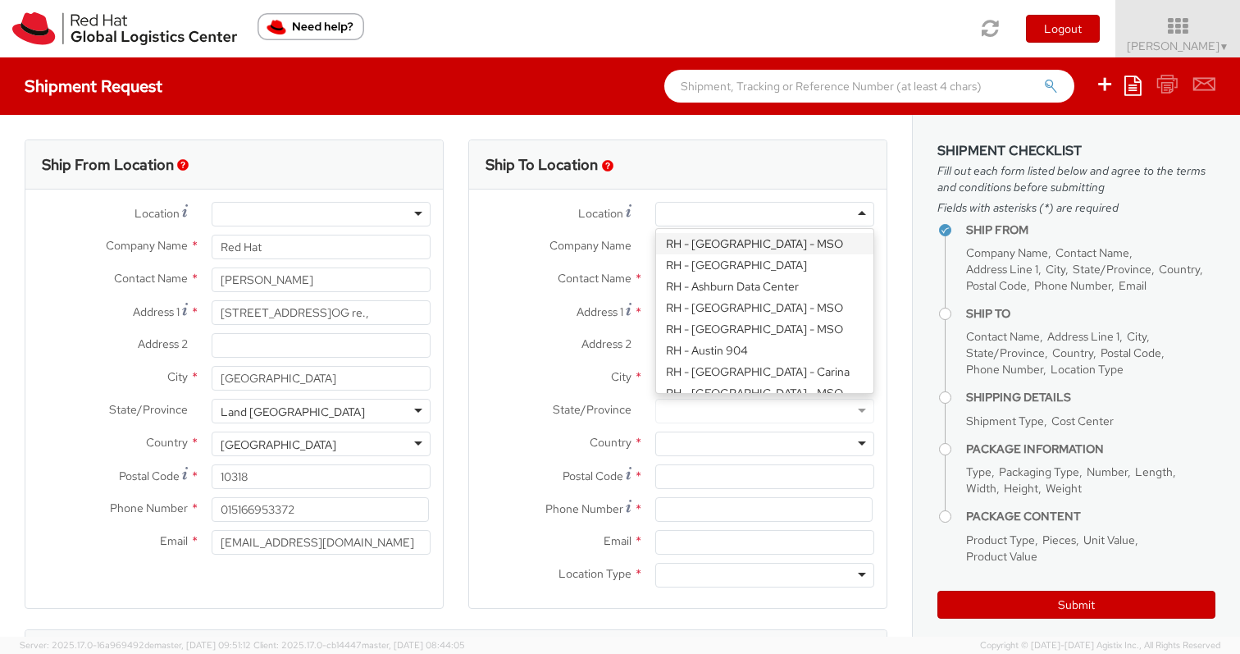
paste input "RH - [GEOGRAPHIC_DATA] [GEOGRAPHIC_DATA] - B"
type input "RH - [GEOGRAPHIC_DATA] [GEOGRAPHIC_DATA] - B"
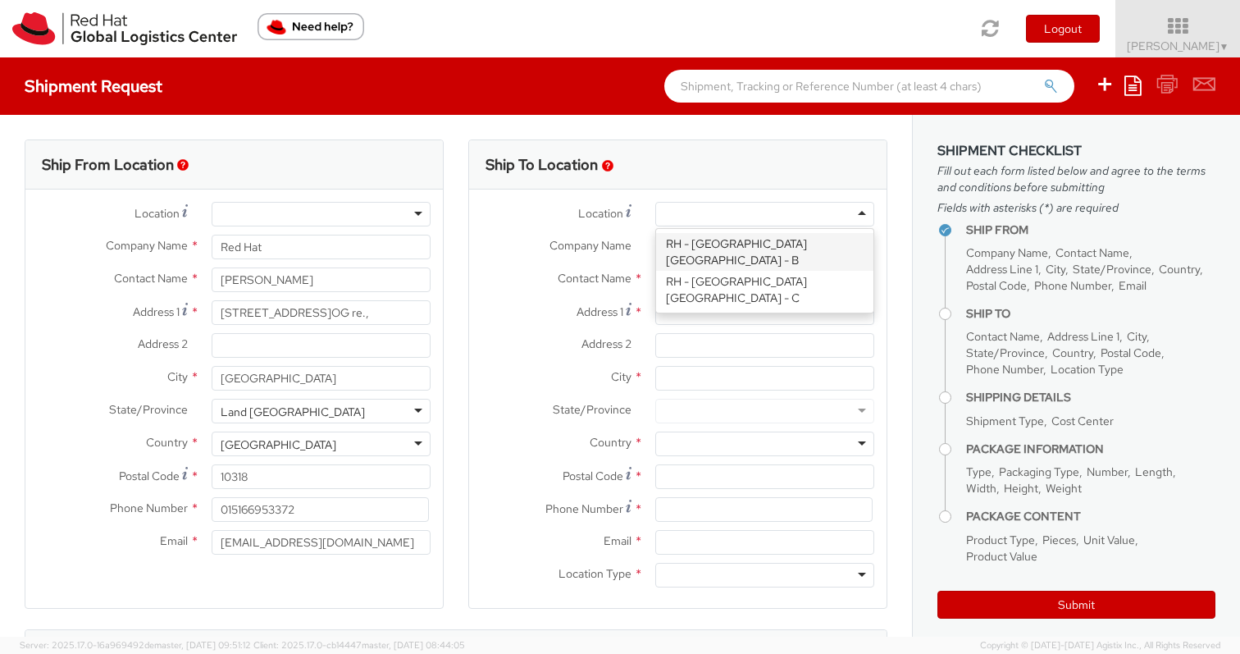
type input "Red Hat Czech s.r.o."
type input "Purkynova 647/111"
type input "[GEOGRAPHIC_DATA]"
type input "621 00"
type input "420 532 294 555"
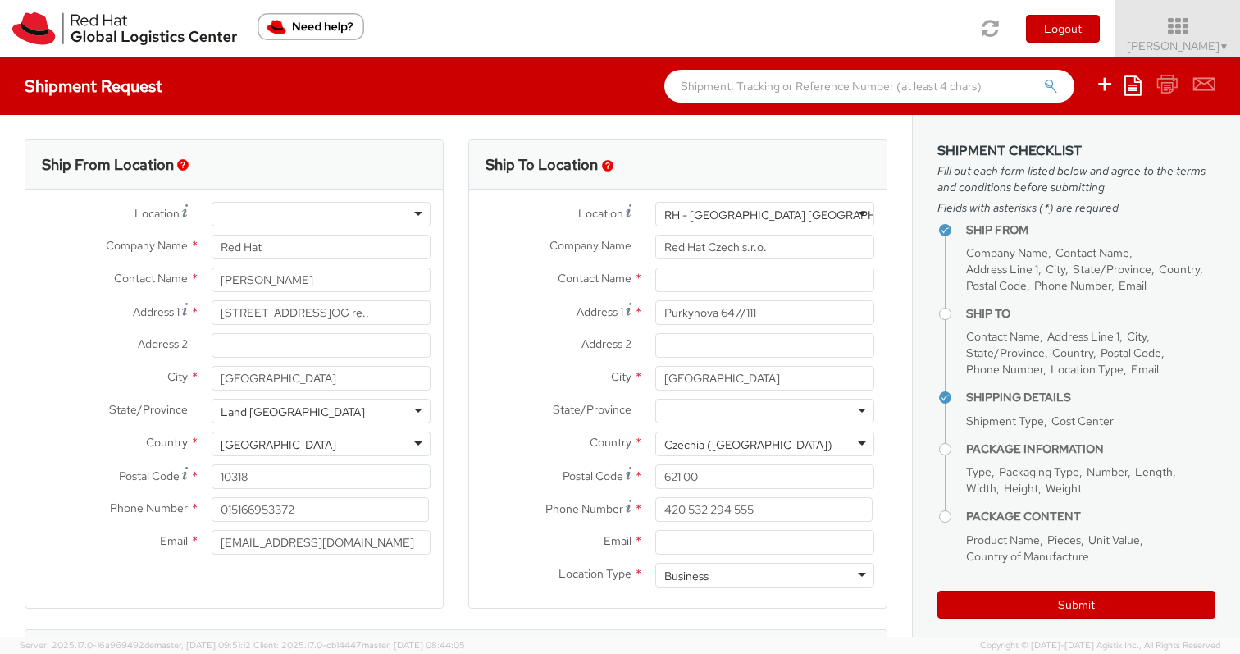
click at [503, 284] on label "Contact Name *" at bounding box center [556, 277] width 174 height 21
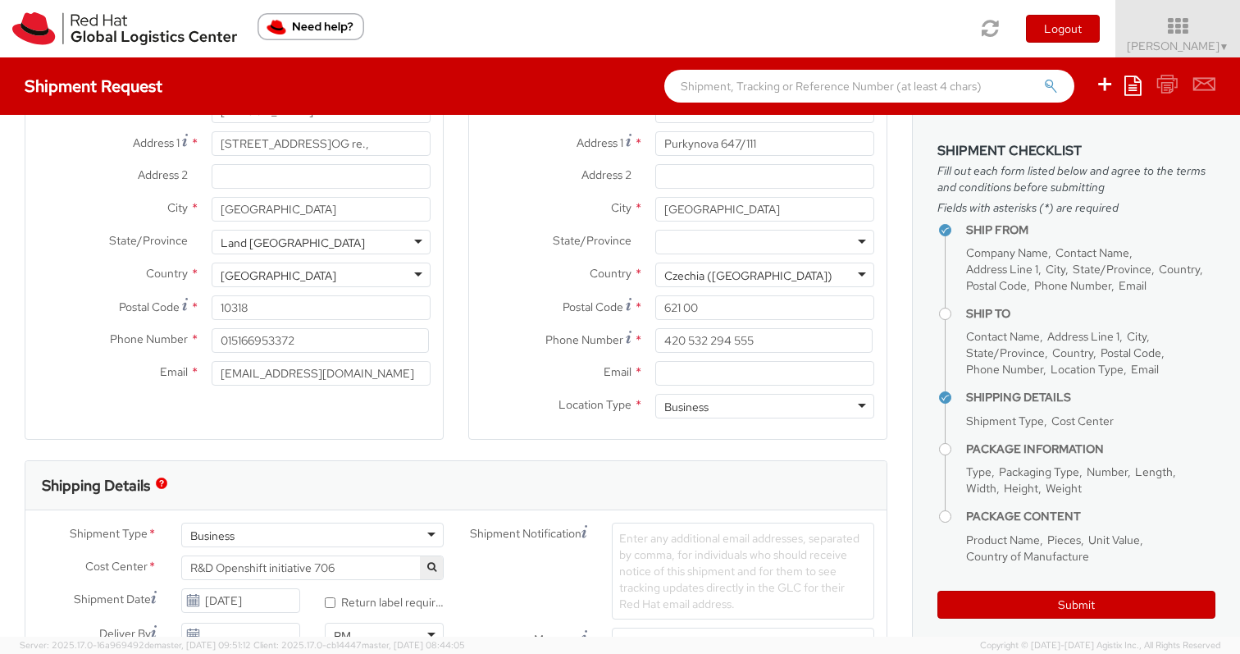
scroll to position [171, 0]
click at [701, 371] on input "Email *" at bounding box center [764, 371] width 219 height 25
paste input "[EMAIL_ADDRESS][DOMAIN_NAME]"
type input "[EMAIL_ADDRESS][DOMAIN_NAME]"
click at [648, 434] on div "Location * [GEOGRAPHIC_DATA] - [GEOGRAPHIC_DATA] [GEOGRAPHIC_DATA] - [GEOGRAPHI…" at bounding box center [678, 228] width 418 height 418
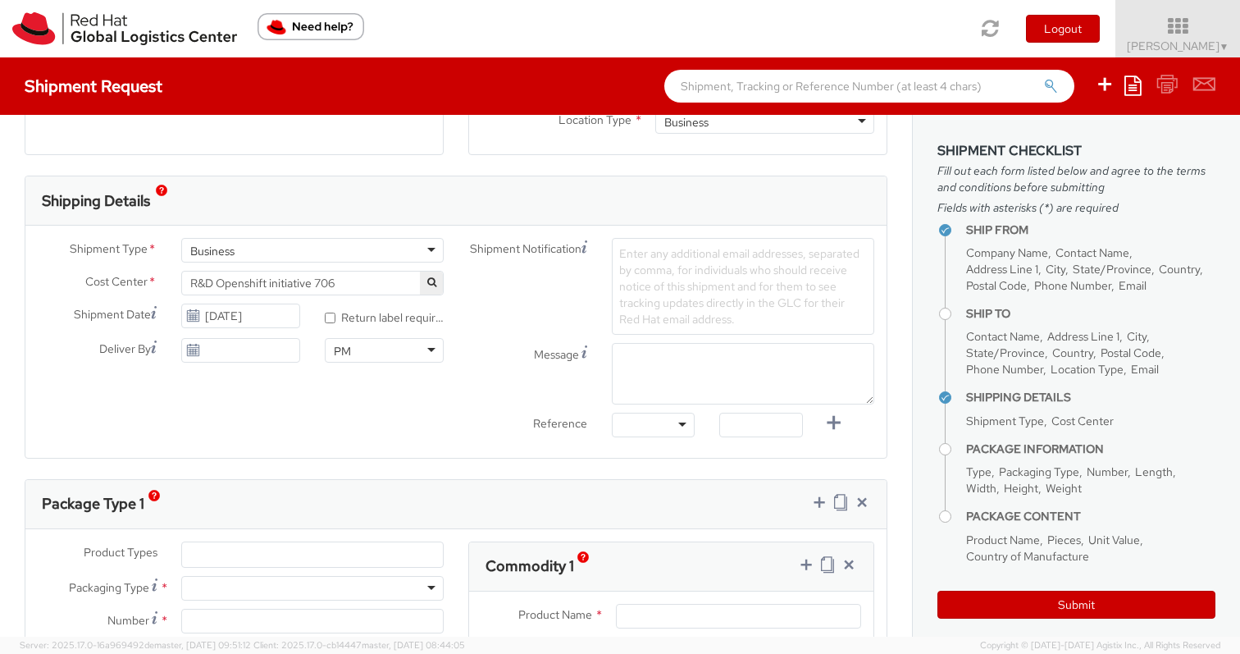
scroll to position [468, 0]
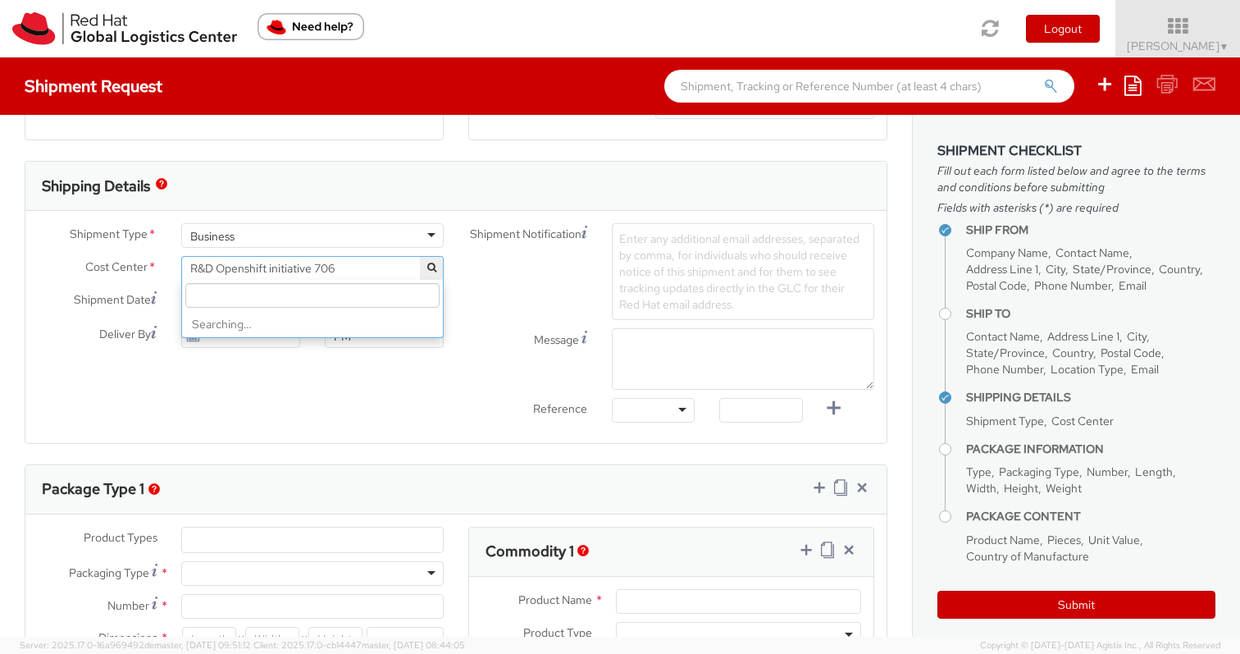
click at [295, 267] on span "R&D Openshift initiative 706" at bounding box center [312, 268] width 244 height 15
click at [295, 304] on input "search" at bounding box center [312, 295] width 254 height 25
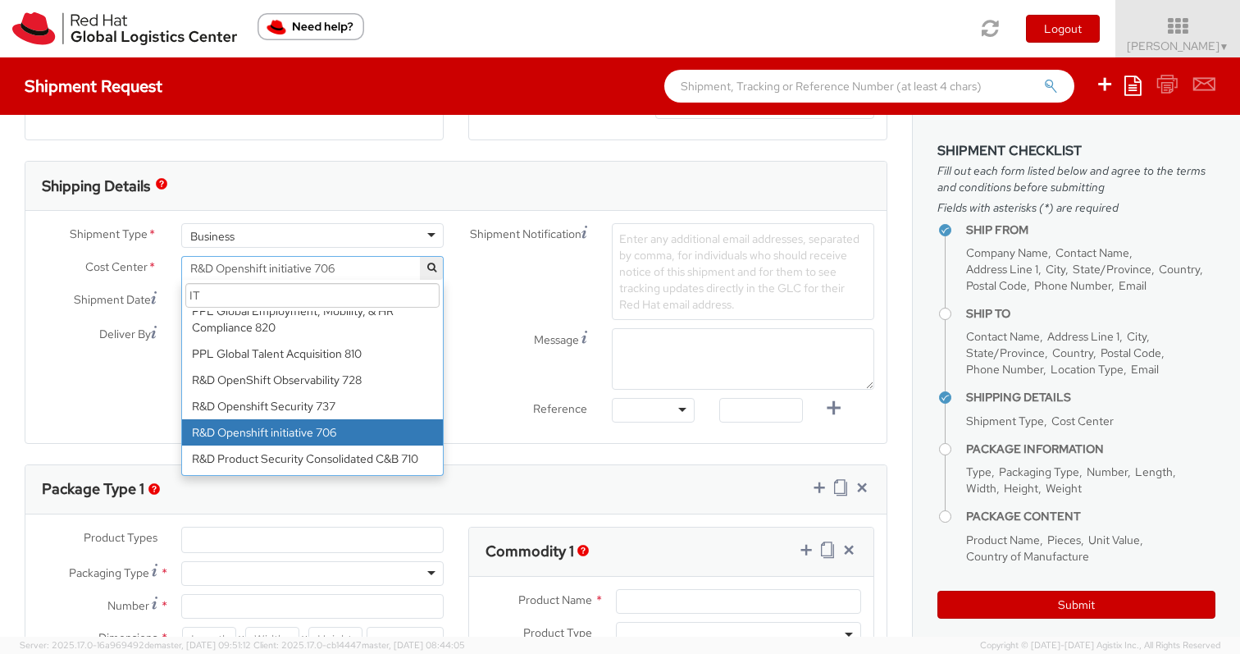
scroll to position [0, 0]
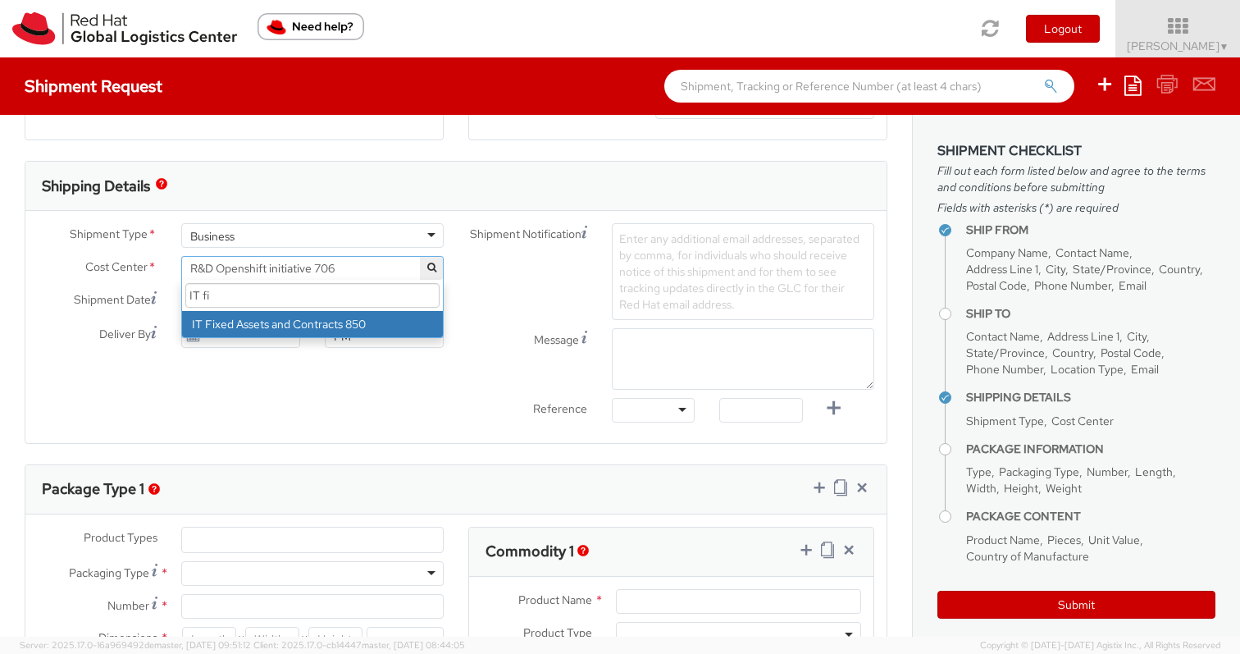
type input "IT fi"
select select "850"
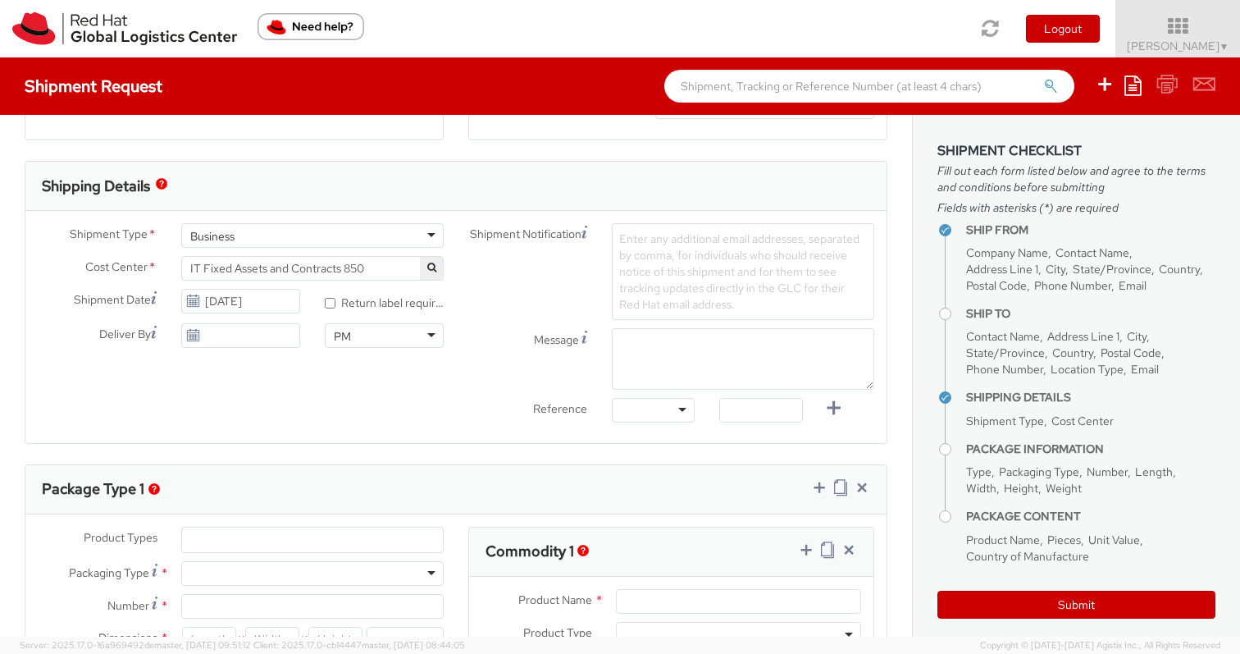
click at [304, 395] on div "Shipment Type * Business Business Business Cost Center * R&D Openshift initiati…" at bounding box center [455, 327] width 861 height 208
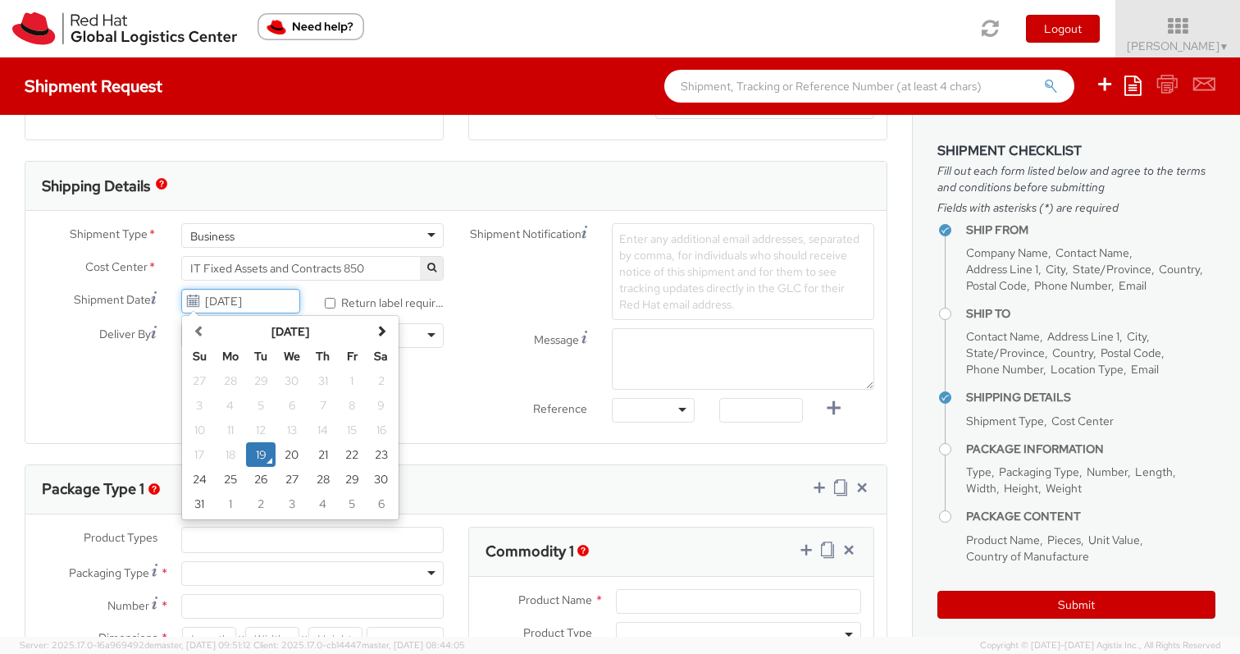
click at [253, 292] on input "[DATE]" at bounding box center [240, 301] width 119 height 25
click at [317, 457] on td "21" at bounding box center [323, 454] width 30 height 25
type input "[DATE]"
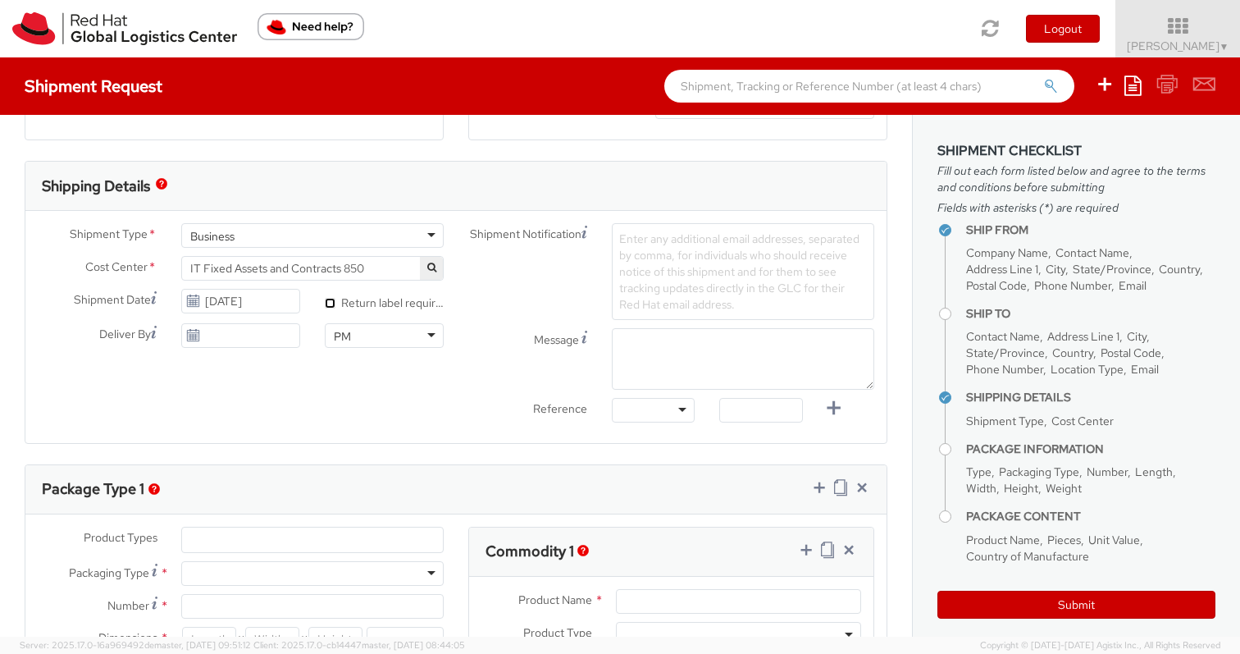
click at [331, 302] on input "* Return label required" at bounding box center [330, 303] width 11 height 11
checkbox input "true"
click at [668, 278] on span "Enter any additional email addresses, separated by comma, for individuals who s…" at bounding box center [739, 271] width 240 height 80
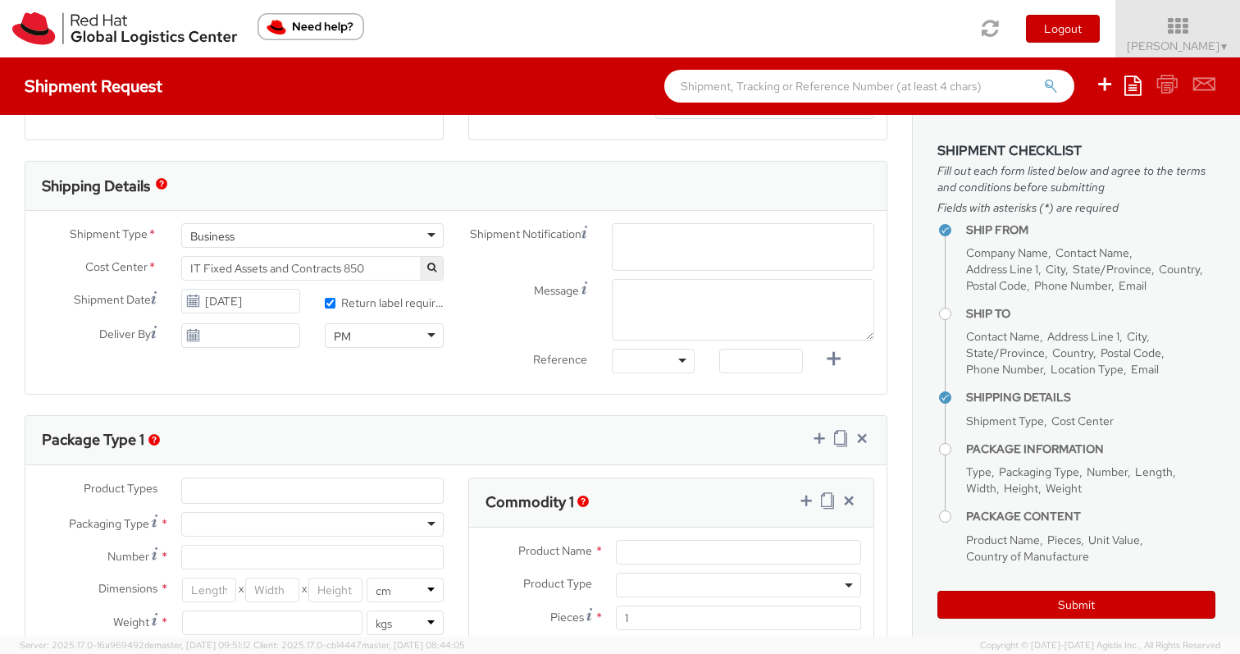
click at [523, 282] on div "Shipment Notification Enter any additional email addresses, separated by comma,…" at bounding box center [671, 302] width 431 height 158
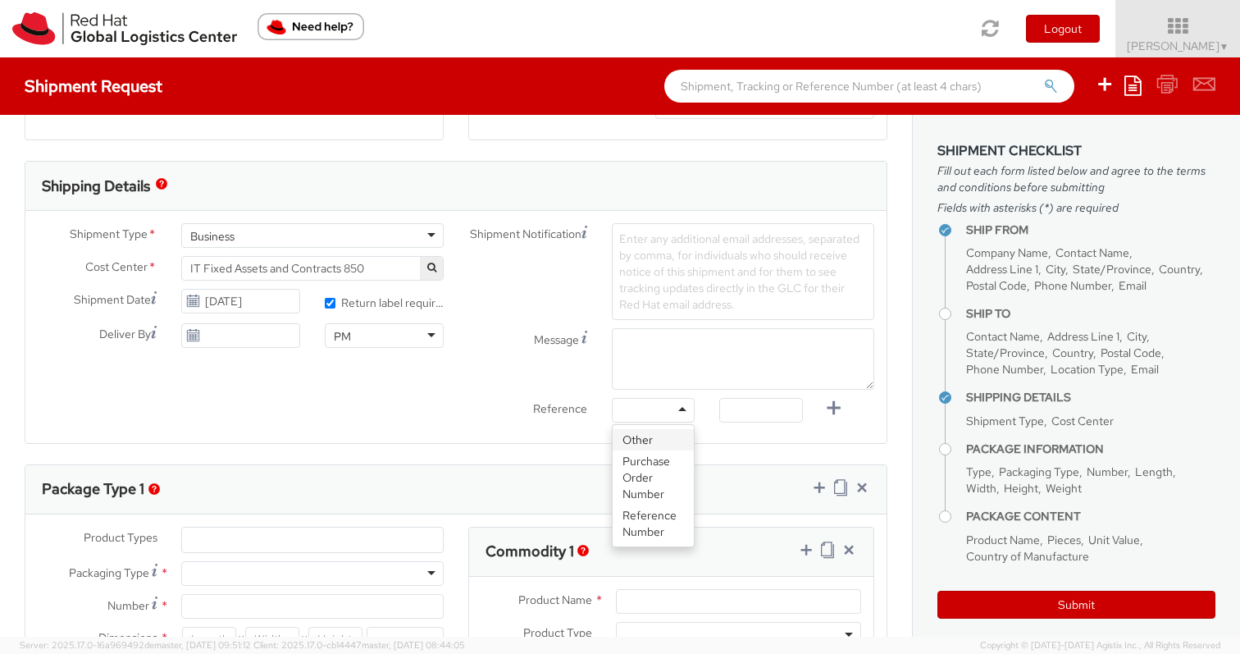
click at [654, 404] on div at bounding box center [653, 410] width 83 height 25
click at [531, 422] on div "Reference" at bounding box center [528, 411] width 144 height 27
click at [506, 421] on div "Reference" at bounding box center [528, 411] width 144 height 27
click at [750, 412] on input "text" at bounding box center [760, 410] width 83 height 25
paste input "RPCI"
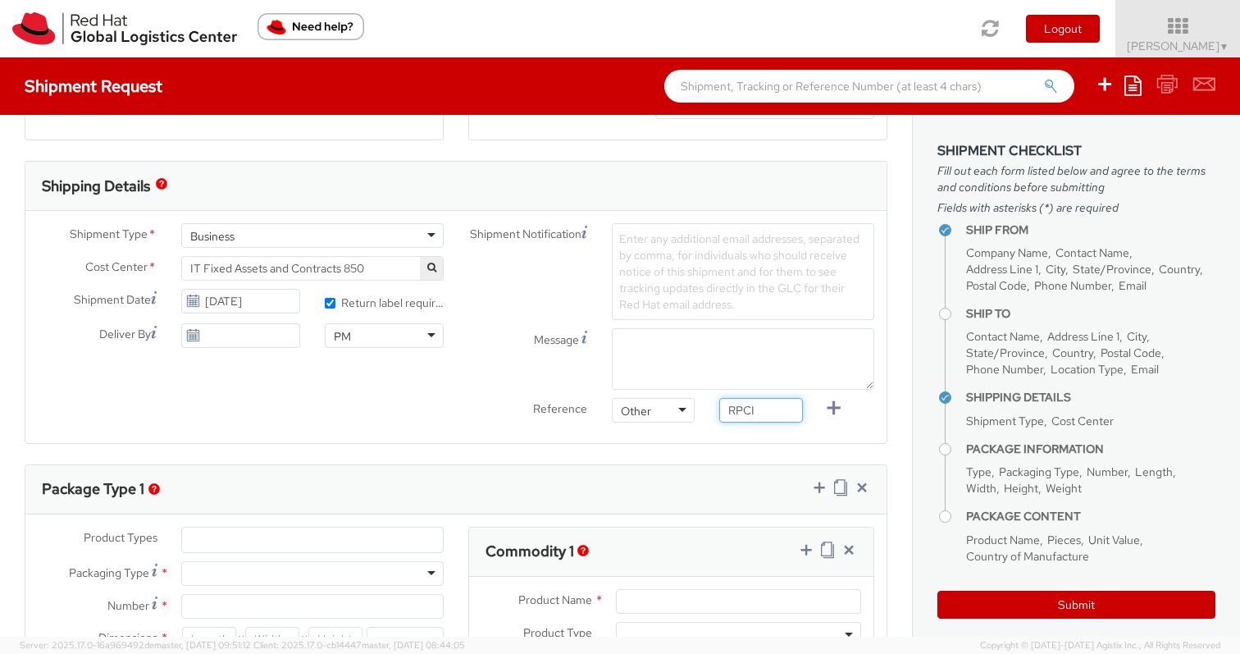
type input "RPCI"
click at [617, 454] on div "Ship From Location Location * [GEOGRAPHIC_DATA] - [GEOGRAPHIC_DATA] - [GEOGRAPH…" at bounding box center [456, 432] width 912 height 1572
click at [245, 338] on input "[DATE]" at bounding box center [240, 335] width 119 height 25
click at [108, 424] on div "Shipment Type * Business Business Business Cost Center * R&D Openshift initiati…" at bounding box center [455, 327] width 861 height 208
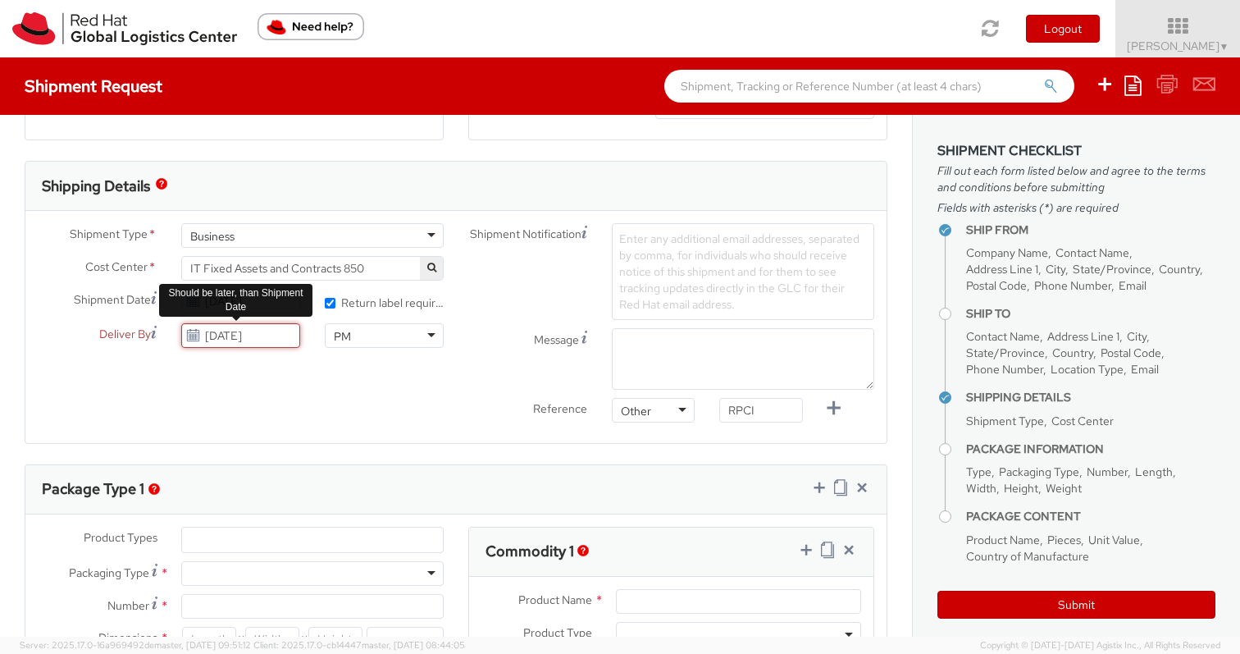
click at [229, 337] on input "[DATE]" at bounding box center [240, 335] width 119 height 25
click at [235, 337] on input "[DATE]" at bounding box center [240, 335] width 119 height 25
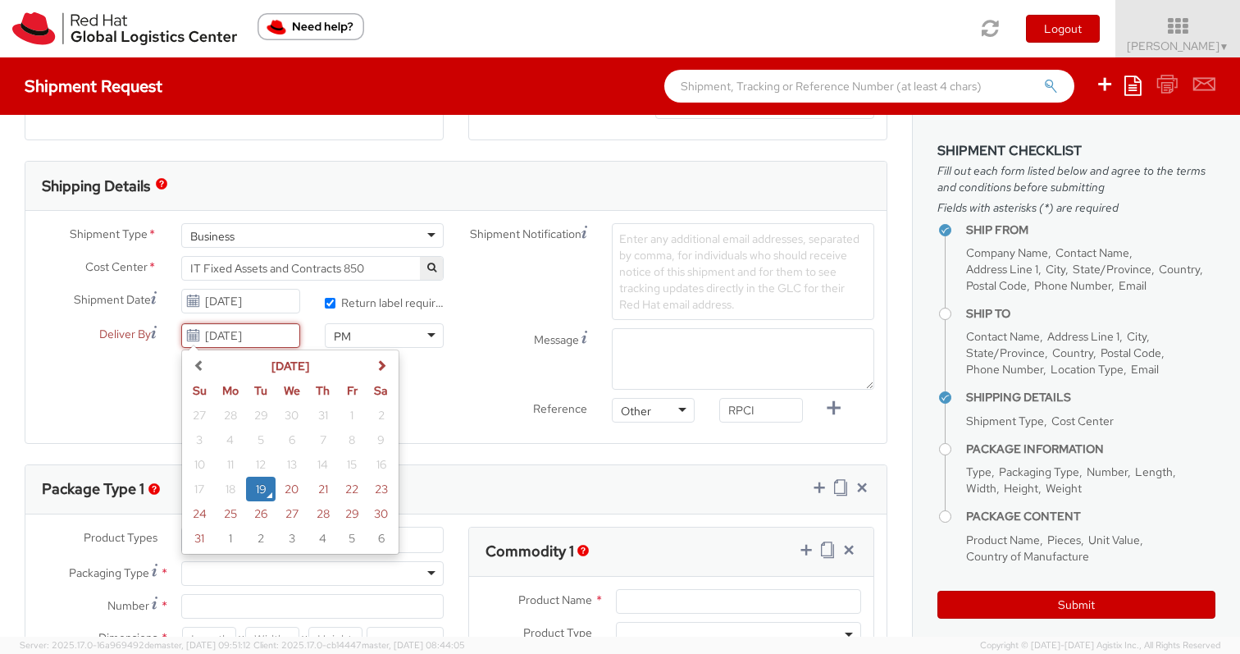
type input "[DATE]"
click at [126, 390] on div "Shipment Type * Business Business Business Cost Center * R&D Openshift initiati…" at bounding box center [455, 327] width 861 height 208
click at [432, 336] on div "PM" at bounding box center [384, 335] width 119 height 25
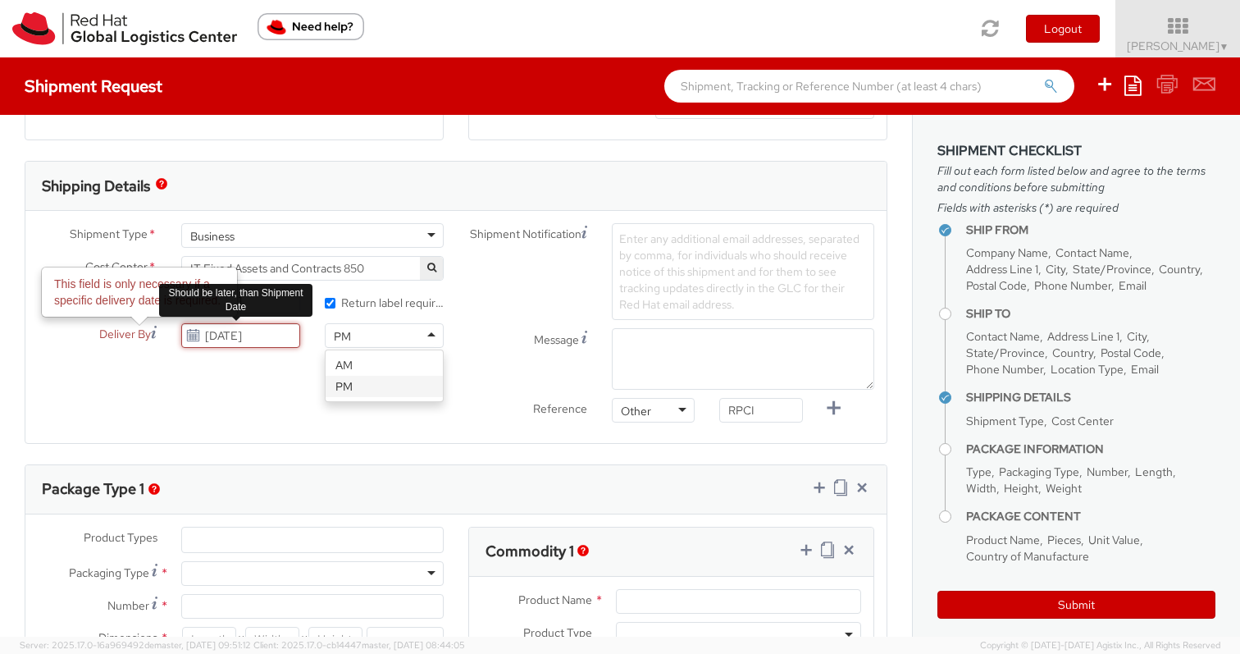
click at [288, 334] on input "[DATE]" at bounding box center [240, 335] width 119 height 25
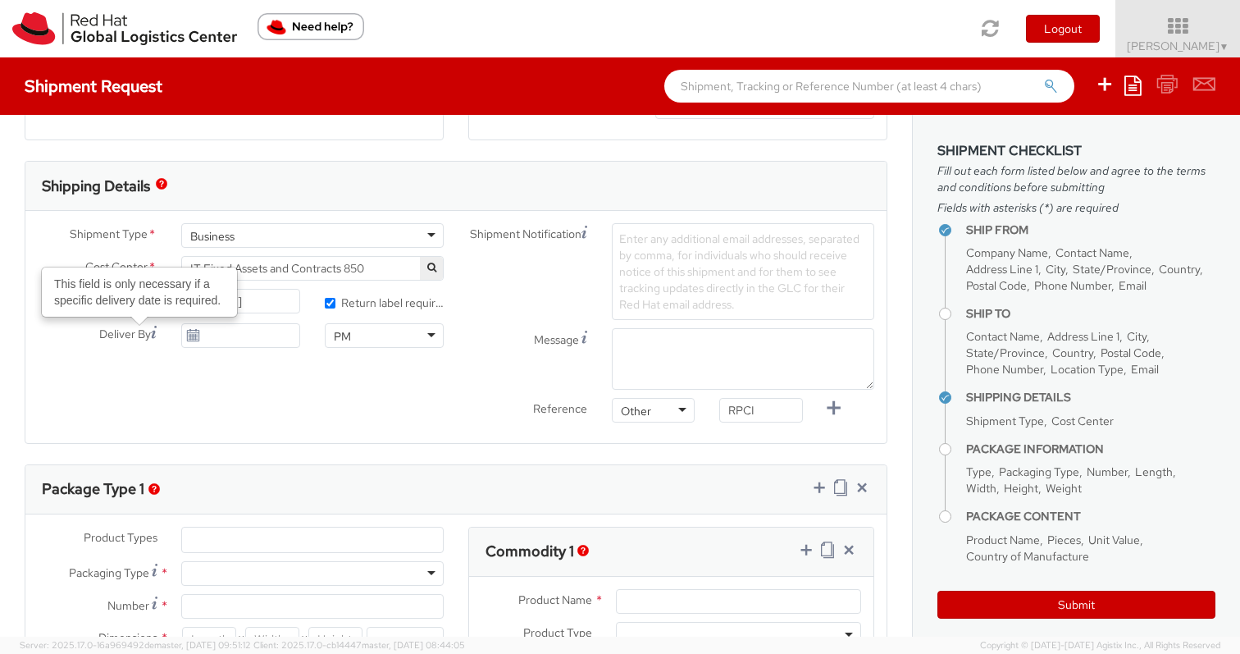
click at [99, 372] on div "Shipment Type * Business Business Business Cost Center * R&D Openshift initiati…" at bounding box center [455, 327] width 861 height 208
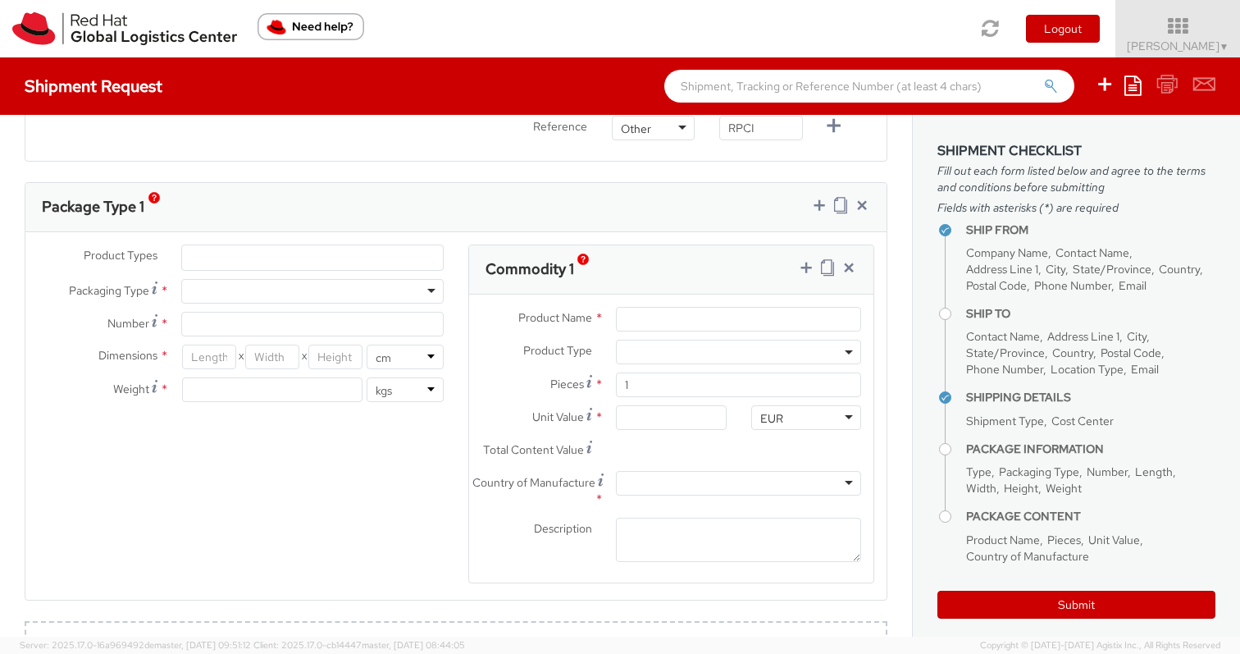
scroll to position [760, 0]
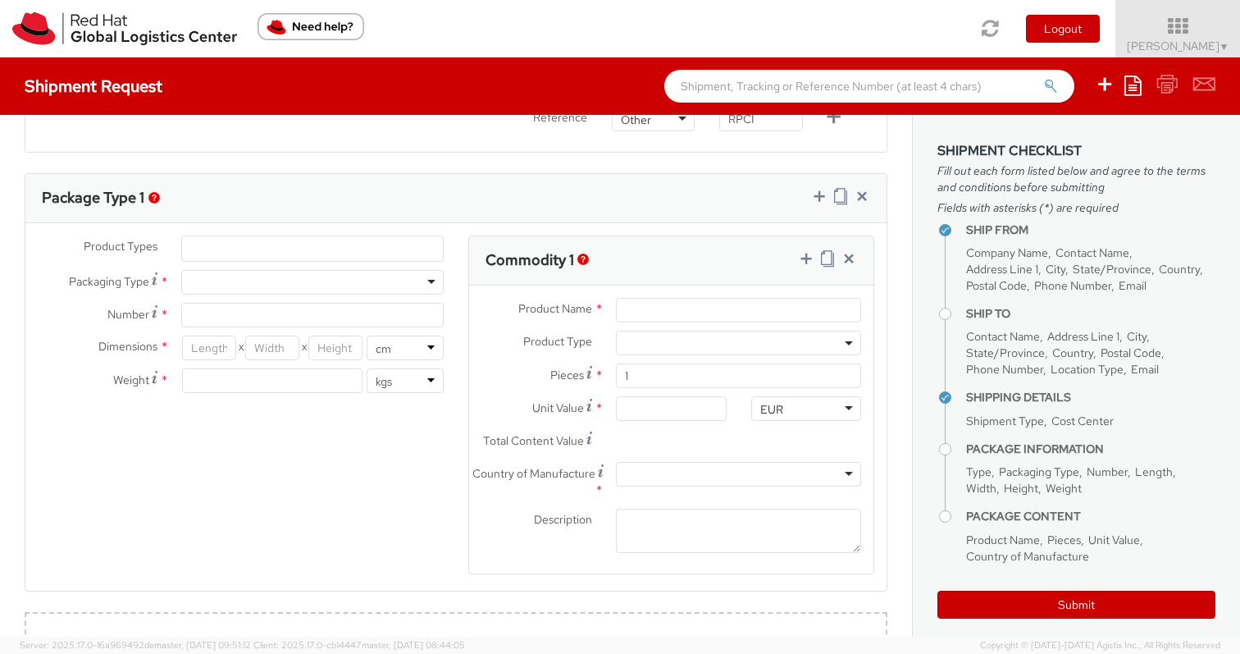
click at [199, 245] on li at bounding box center [194, 248] width 25 height 25
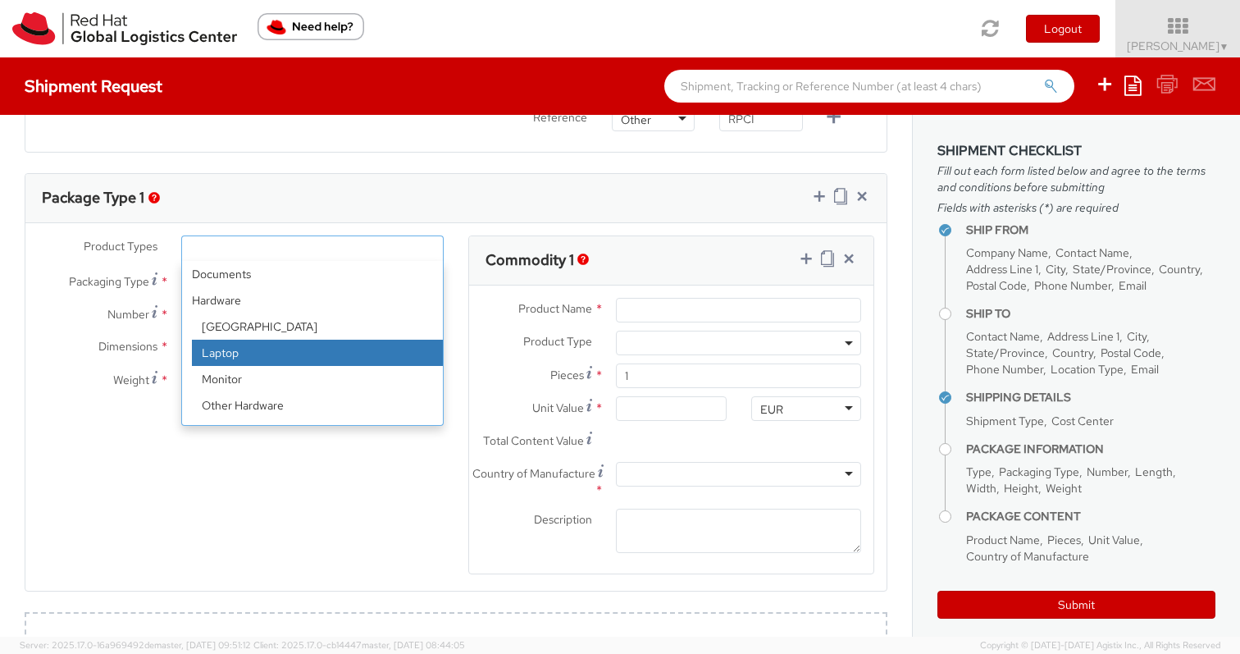
select select "LAPTOP"
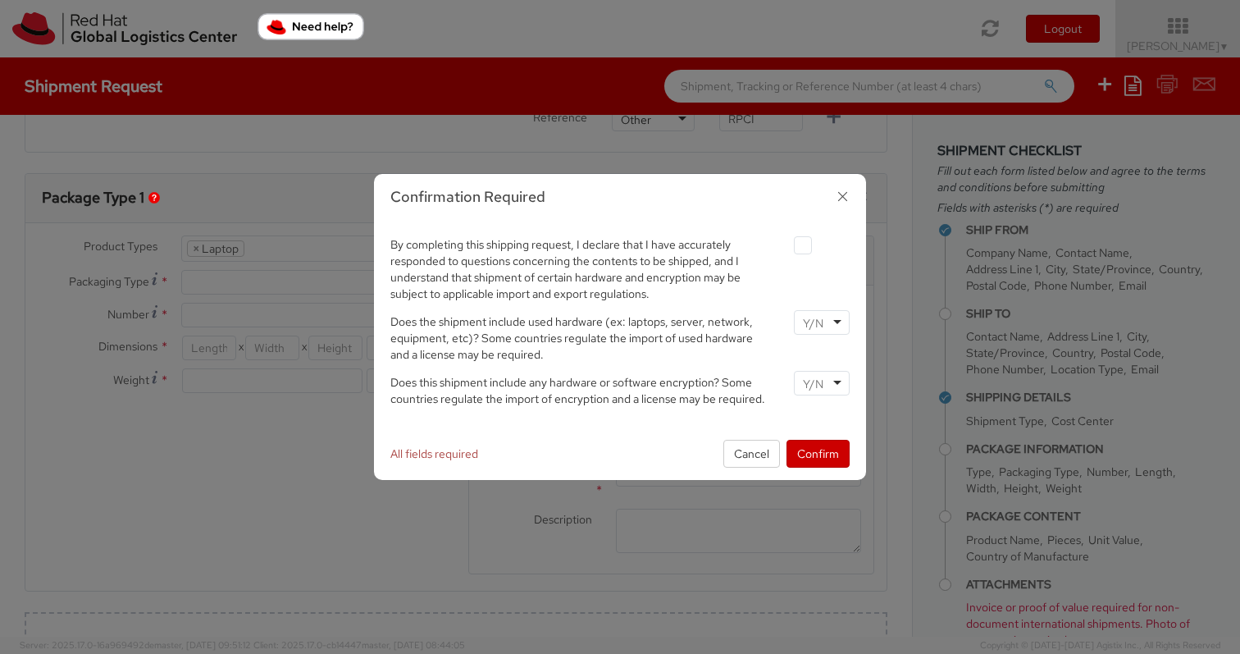
click at [806, 244] on label at bounding box center [803, 245] width 18 height 18
click at [789, 244] on input "checkbox" at bounding box center [784, 245] width 11 height 11
checkbox input "true"
click at [825, 318] on input "select-one" at bounding box center [815, 323] width 24 height 16
click at [820, 386] on input "select-one" at bounding box center [815, 384] width 24 height 16
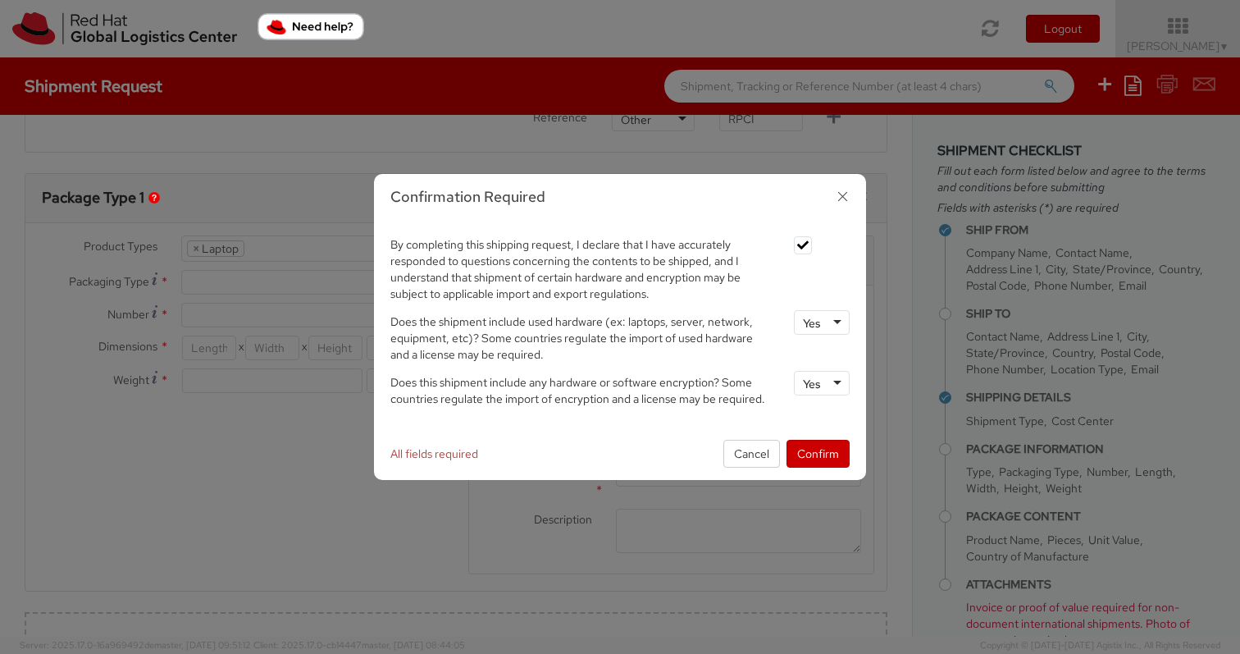
click at [815, 419] on div "By completing this shipping request, I declare that I have accurately responded…" at bounding box center [620, 324] width 492 height 207
click at [815, 450] on button "Confirm" at bounding box center [818, 454] width 63 height 28
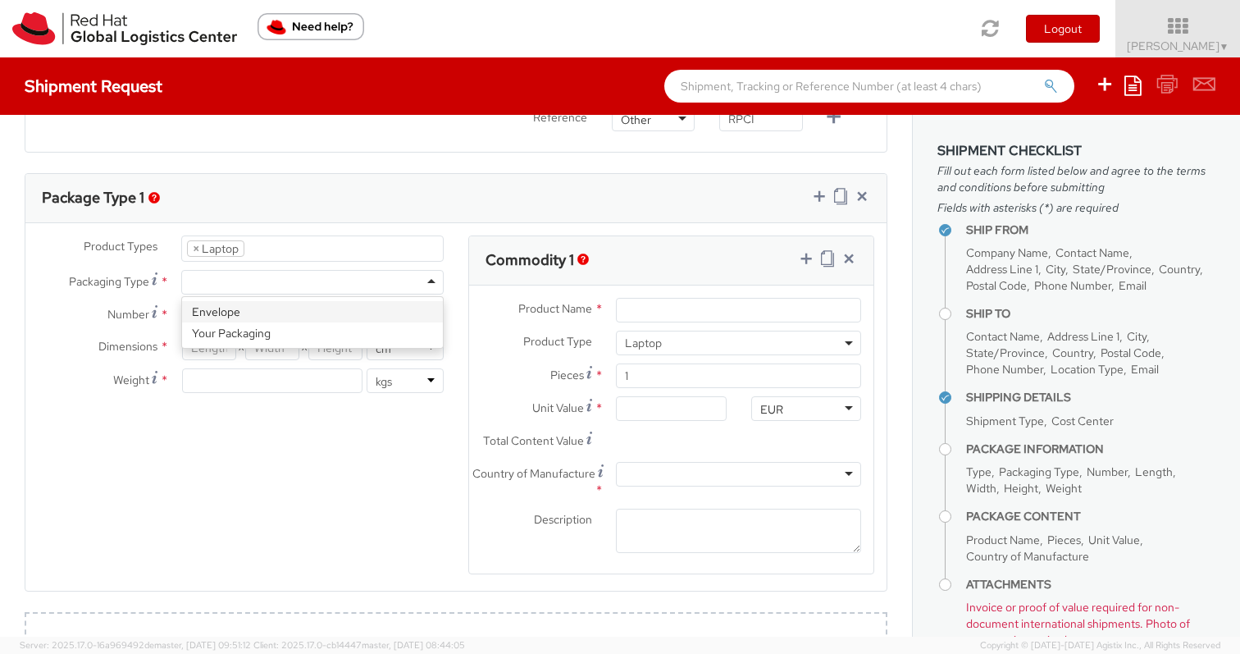
click at [429, 283] on div at bounding box center [312, 282] width 263 height 25
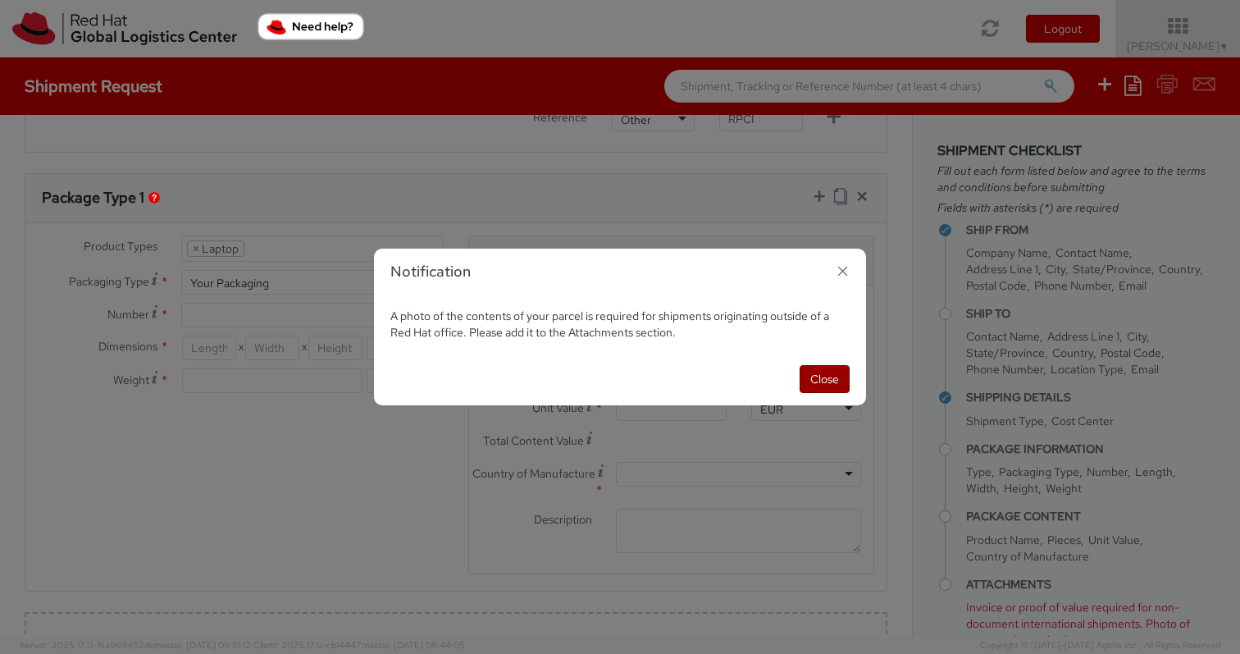
click at [828, 374] on button "Close" at bounding box center [825, 379] width 50 height 28
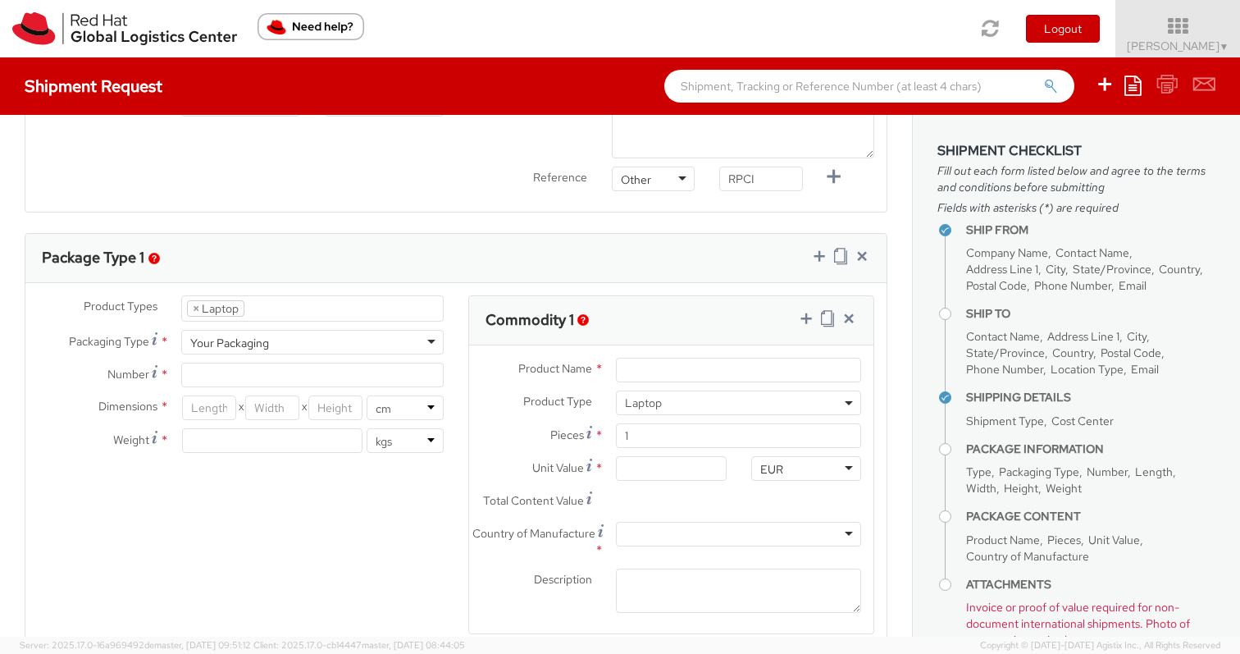
scroll to position [698, 0]
click at [263, 376] on input "Number *" at bounding box center [312, 376] width 263 height 25
type input "1"
click at [189, 459] on div "Dimensions * X X in cm Weight * lbs kgs" at bounding box center [240, 430] width 431 height 66
